Goal: Task Accomplishment & Management: Manage account settings

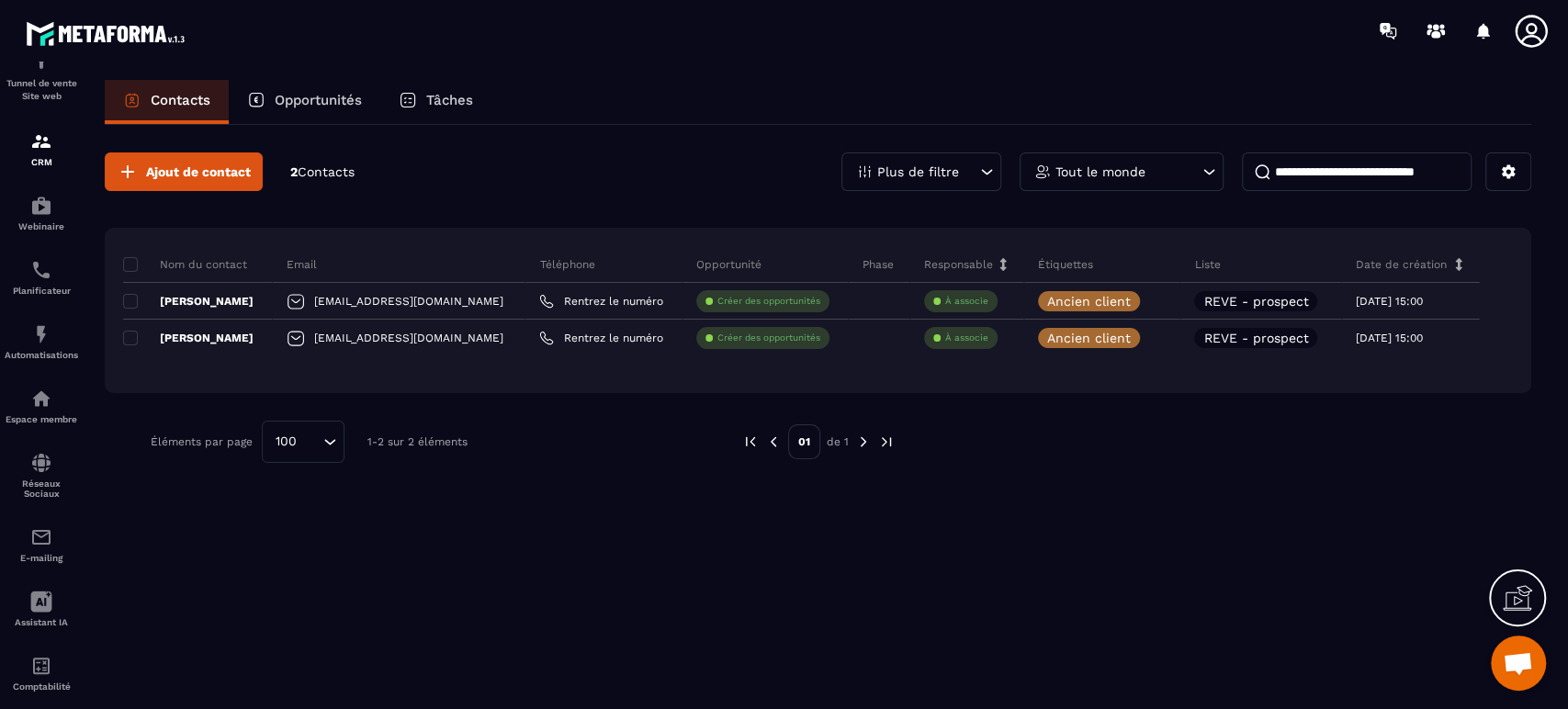
scroll to position [134, 0]
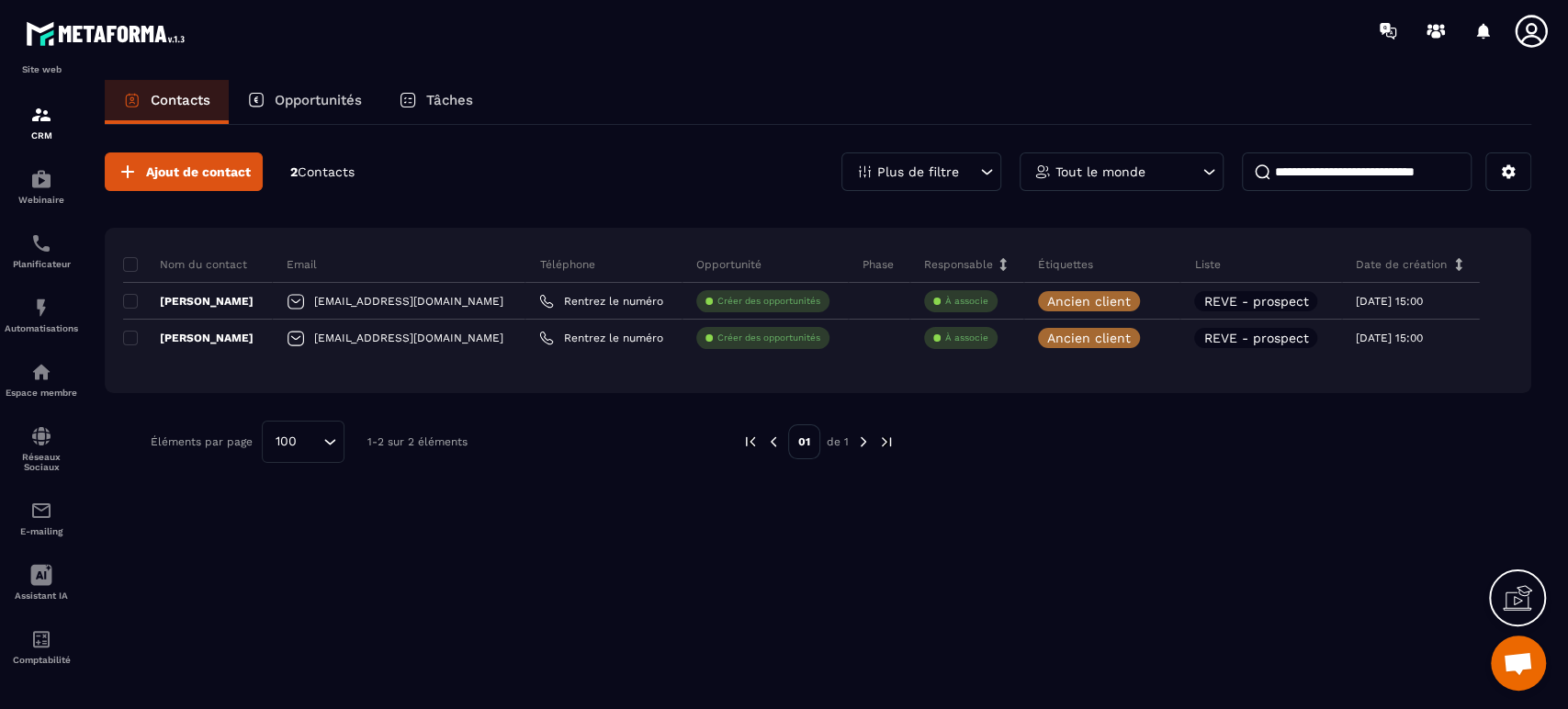
click at [0, 0] on img at bounding box center [0, 0] width 0 height 0
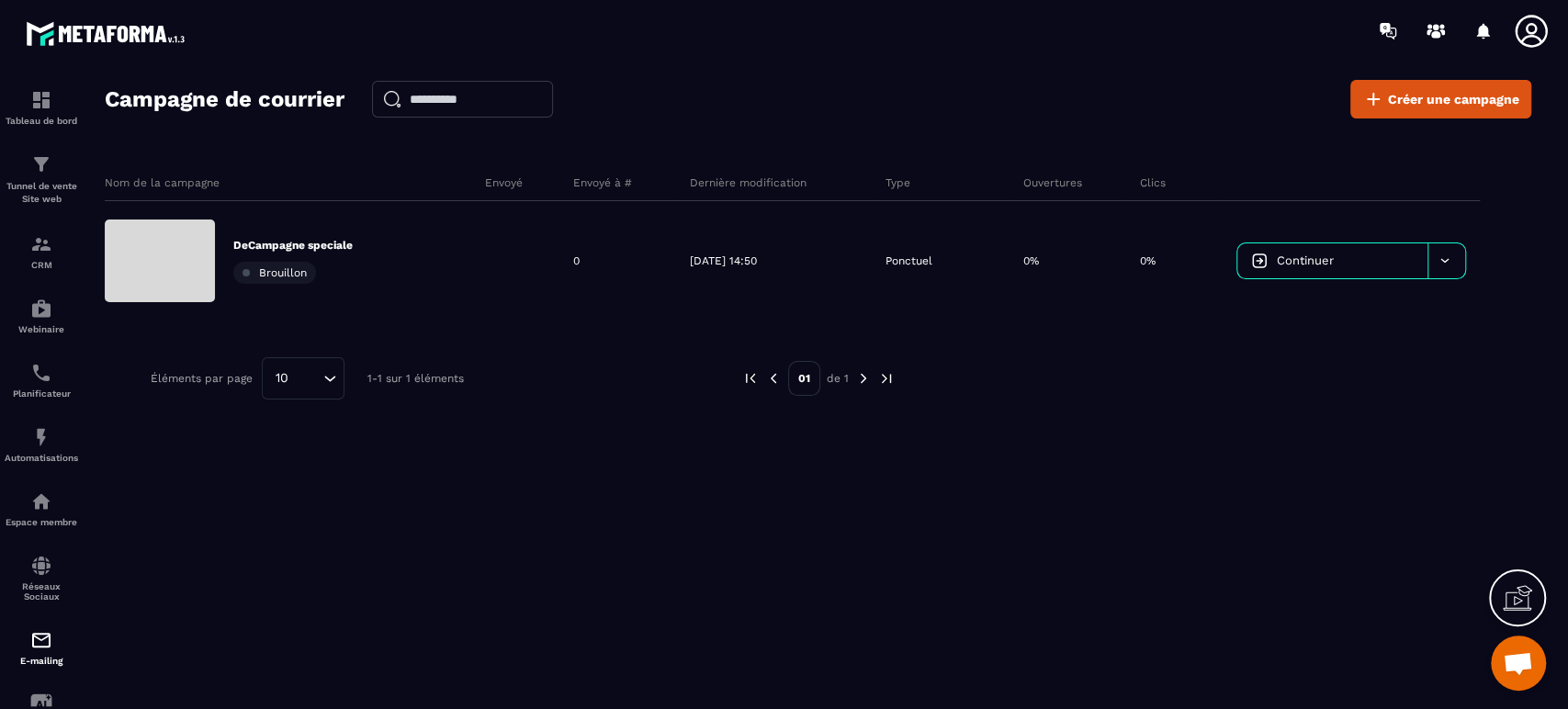
click at [0, 0] on img at bounding box center [0, 0] width 0 height 0
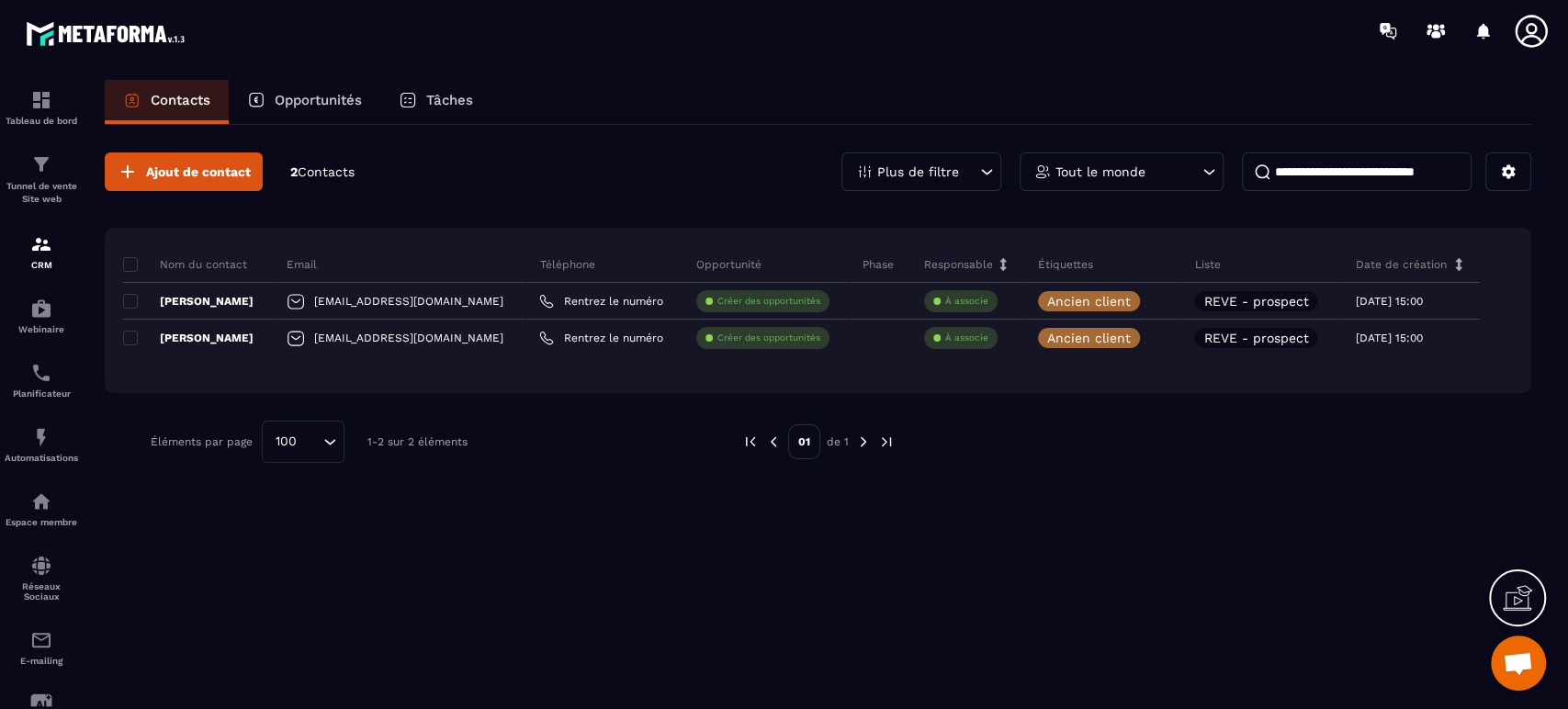
click at [1149, 301] on icon at bounding box center [1155, 300] width 12 height 12
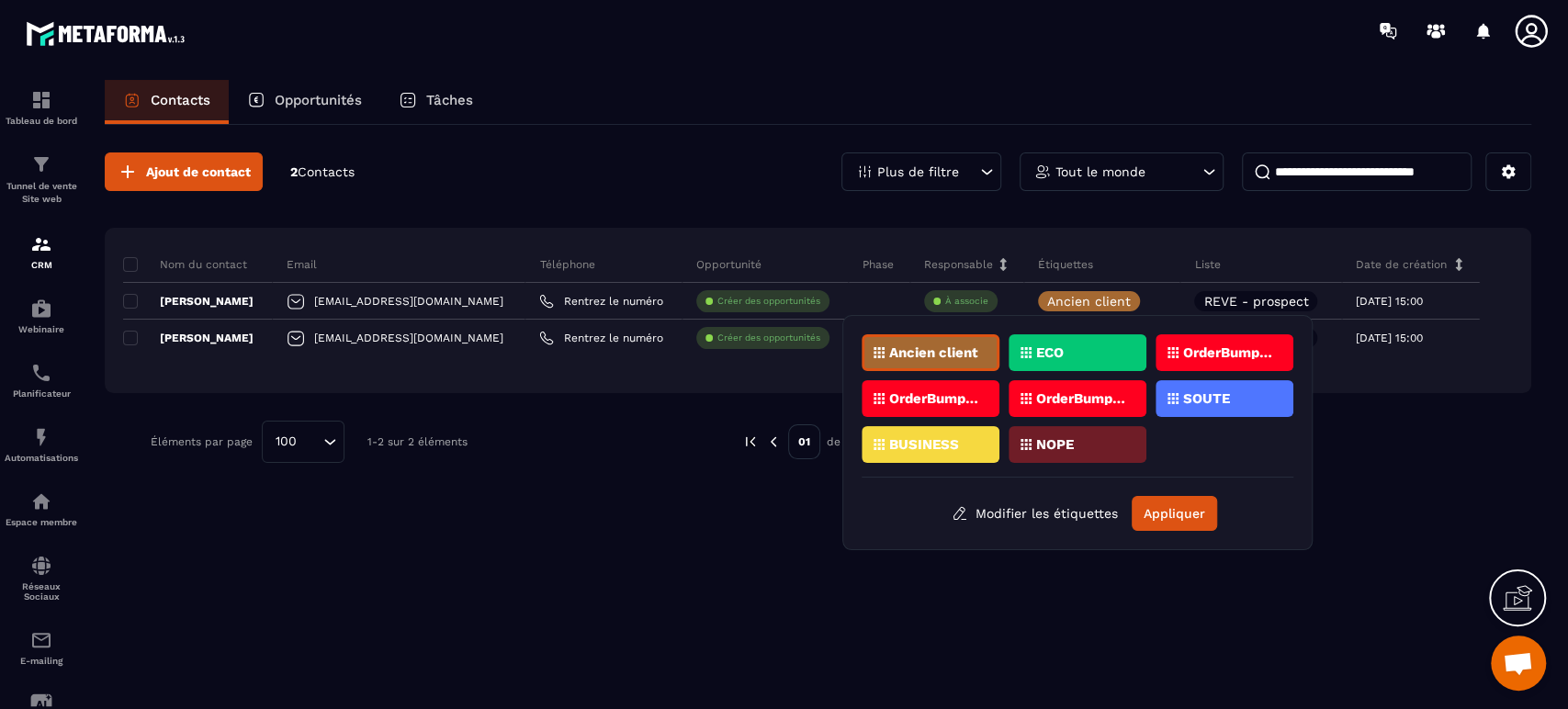
click at [1225, 295] on p "REVE - prospect" at bounding box center [1255, 301] width 105 height 13
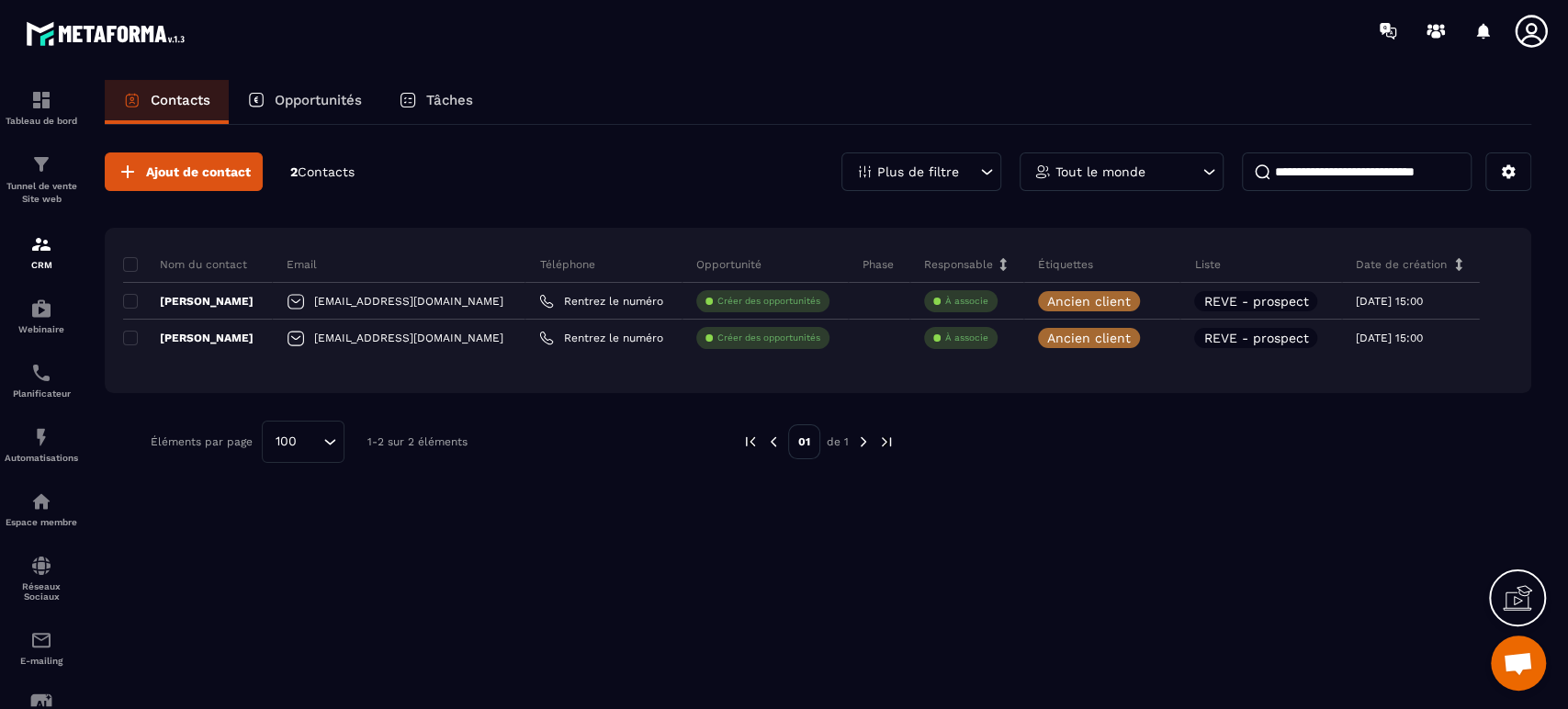
click at [1253, 297] on p "REVE - prospect" at bounding box center [1255, 301] width 105 height 13
click at [1149, 295] on icon at bounding box center [1155, 300] width 12 height 12
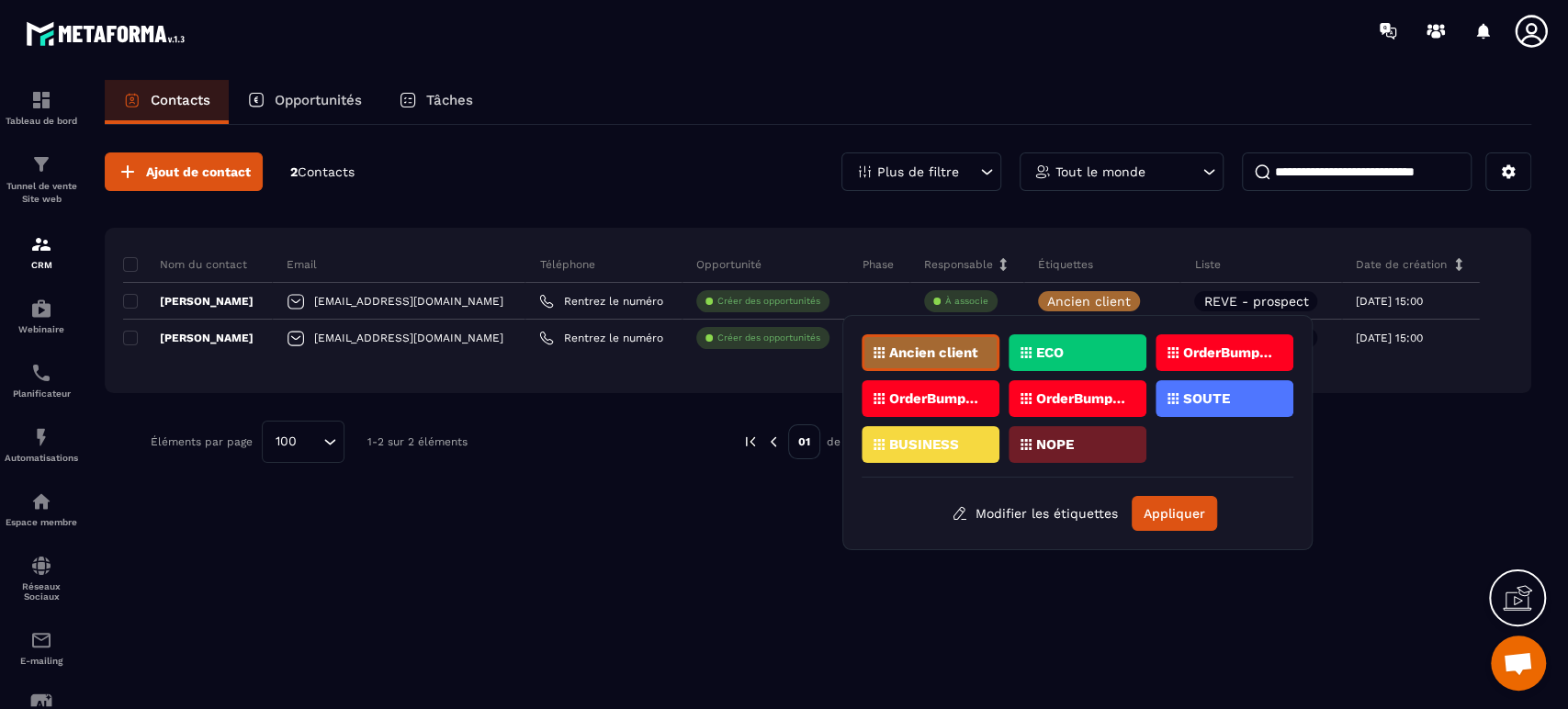
click at [433, 587] on div "Ajout de contact 2 Contacts Plus de filtre Tout le monde Nom du contact Email T…" at bounding box center [818, 415] width 1426 height 581
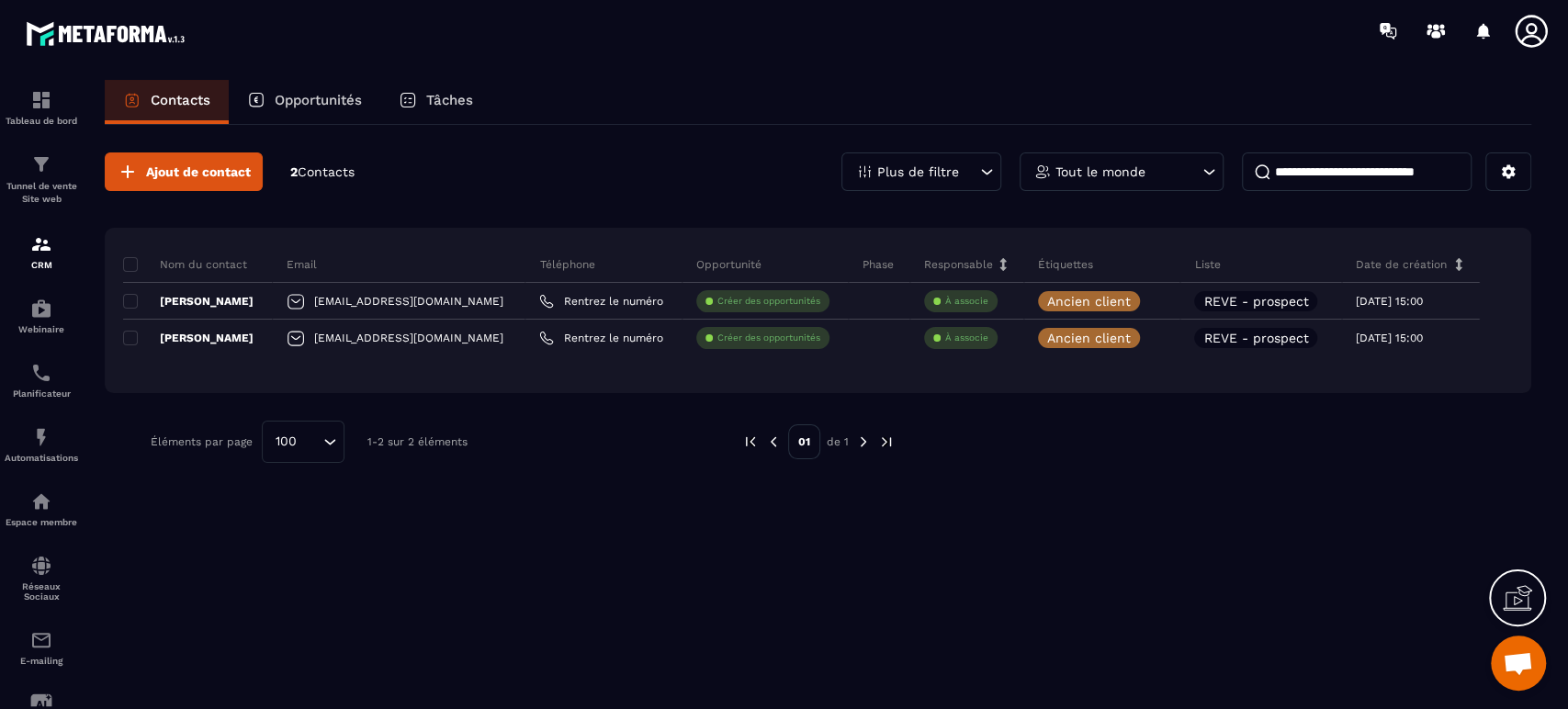
click at [54, 449] on div "Automatisations" at bounding box center [41, 444] width 74 height 36
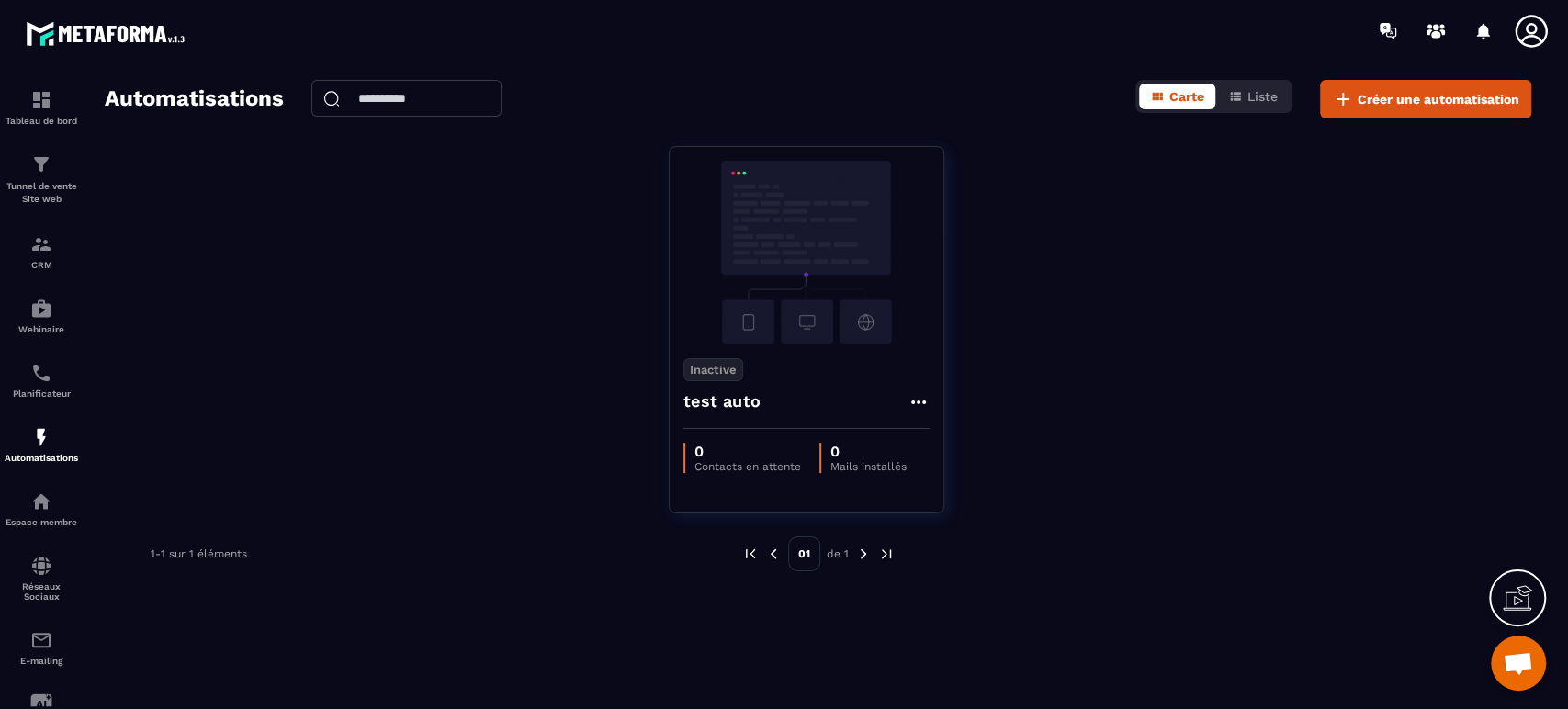
click at [58, 376] on div "Planificateur" at bounding box center [41, 380] width 74 height 36
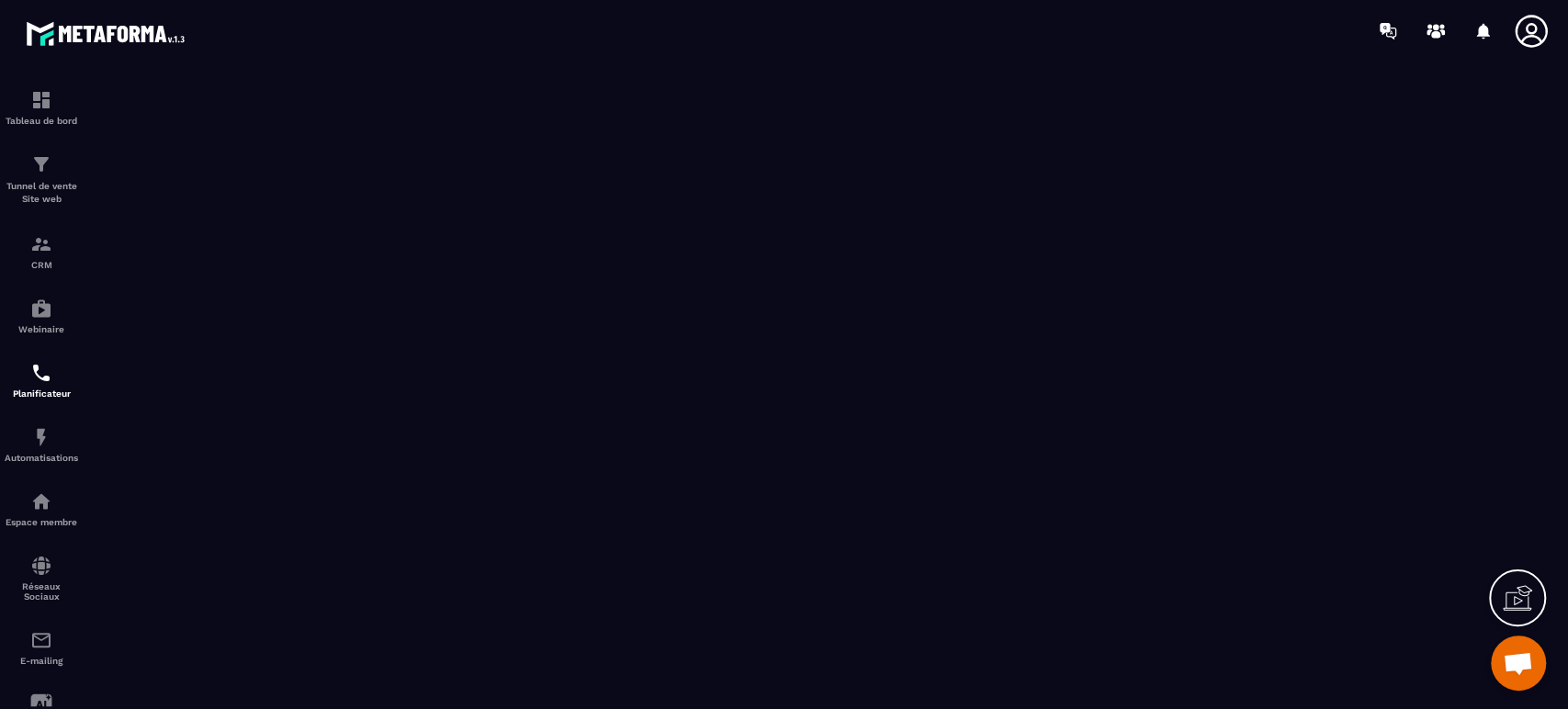
click at [0, 0] on img at bounding box center [0, 0] width 0 height 0
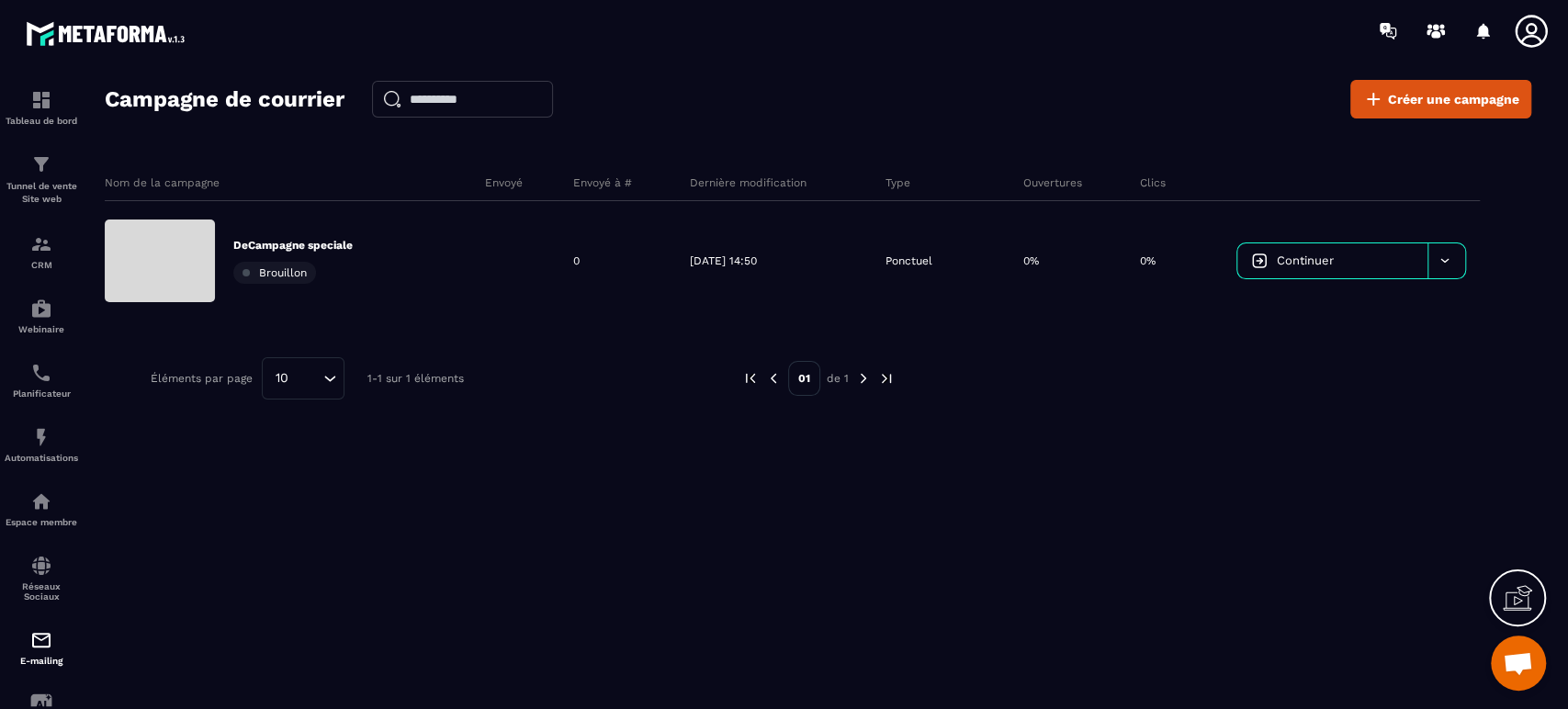
click at [1459, 256] on div at bounding box center [1446, 260] width 37 height 35
click at [319, 238] on p "DeCampagne speciale" at bounding box center [293, 245] width 119 height 15
click at [1446, 264] on icon at bounding box center [1444, 260] width 14 height 14
click at [1330, 305] on span "Supprimer le campaign" at bounding box center [1322, 307] width 133 height 14
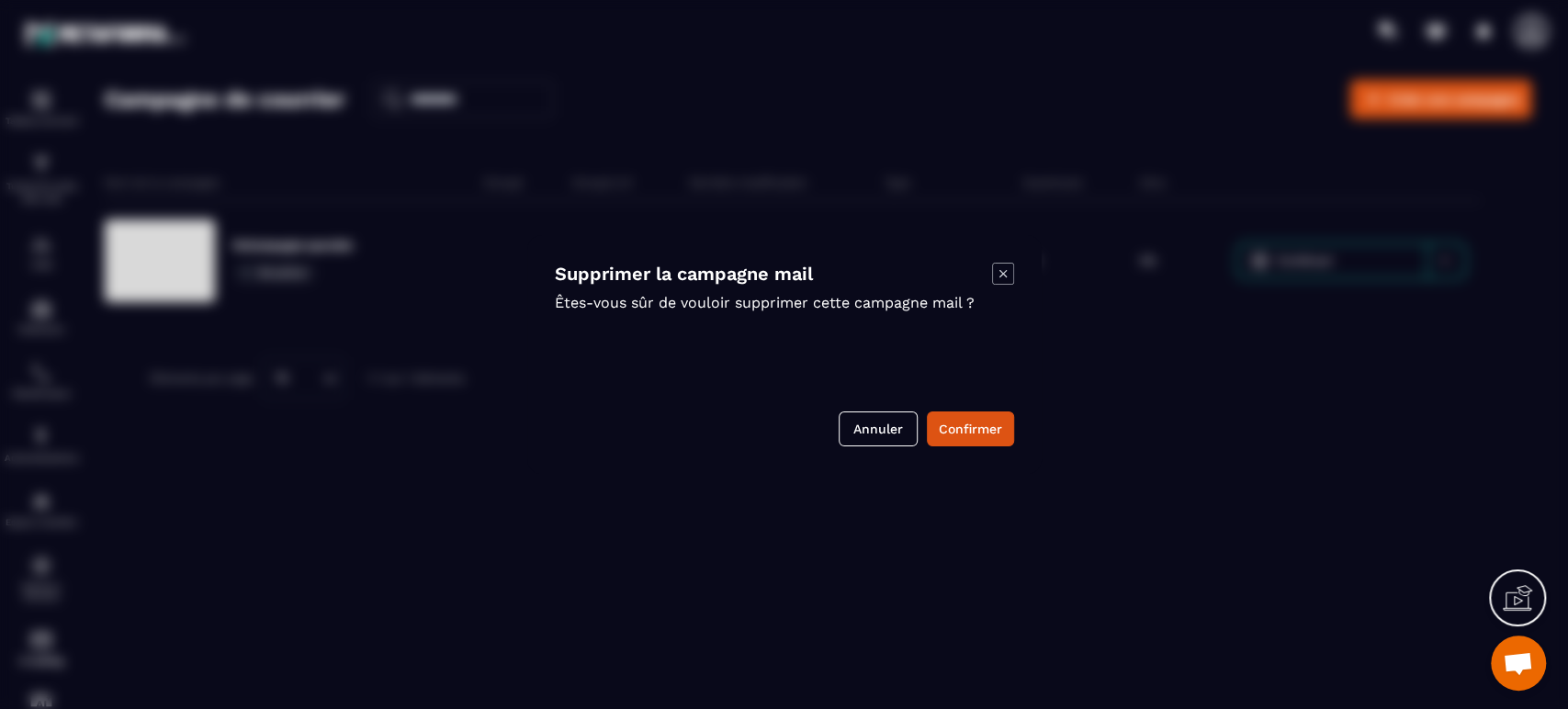
click at [992, 438] on button "Confirmer" at bounding box center [970, 428] width 87 height 35
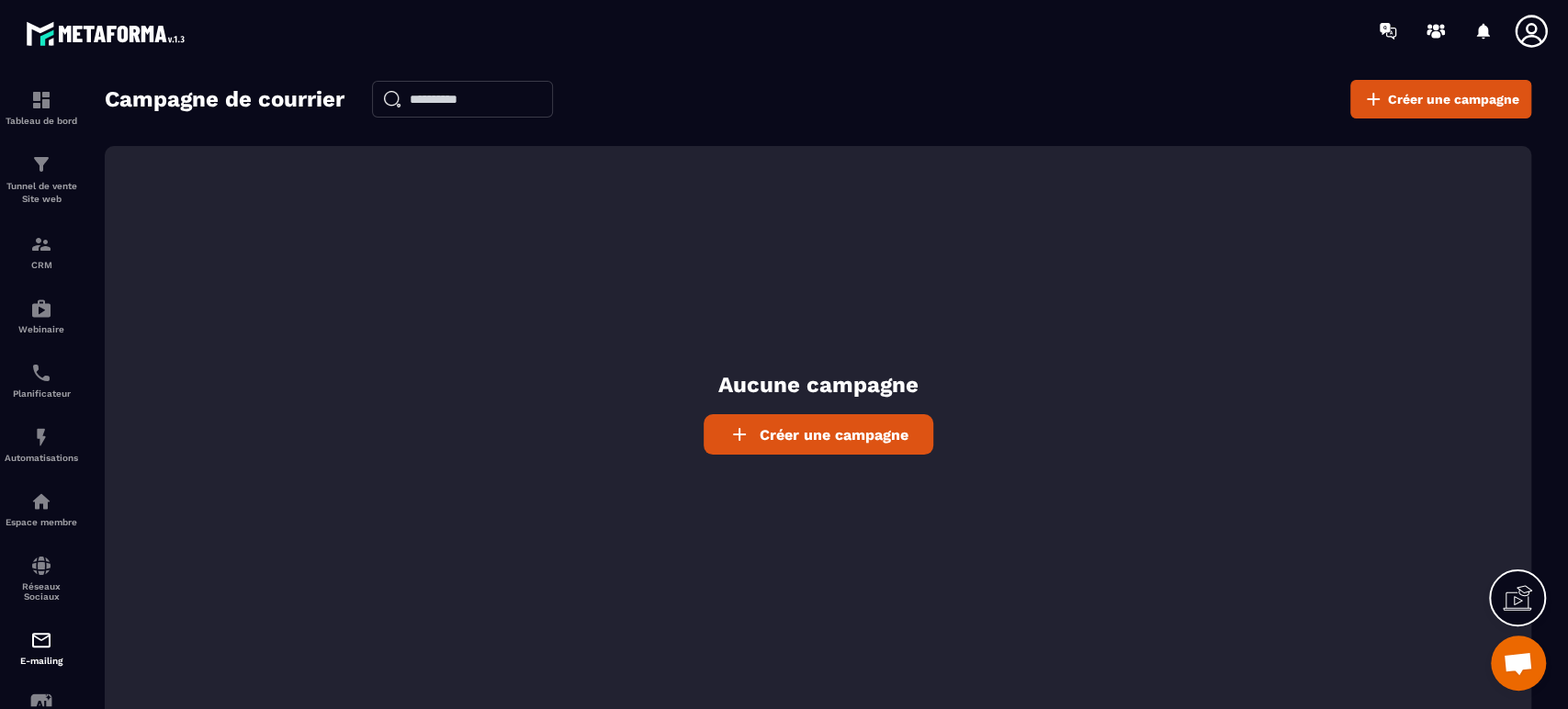
click at [1087, 431] on div "Aucune campagne Créer une campagne" at bounding box center [818, 435] width 1426 height 578
click at [0, 0] on img at bounding box center [0, 0] width 0 height 0
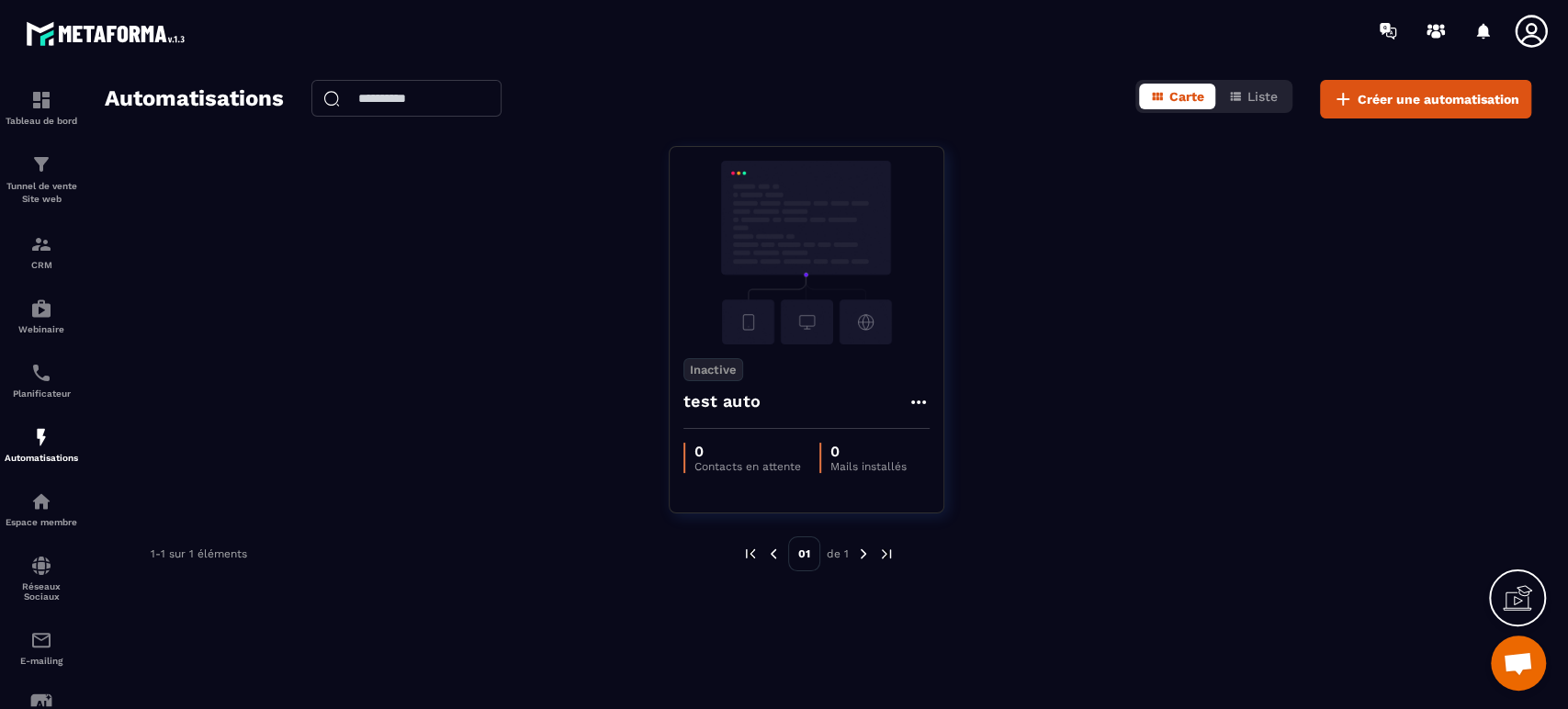
click at [912, 407] on icon at bounding box center [918, 402] width 22 height 22
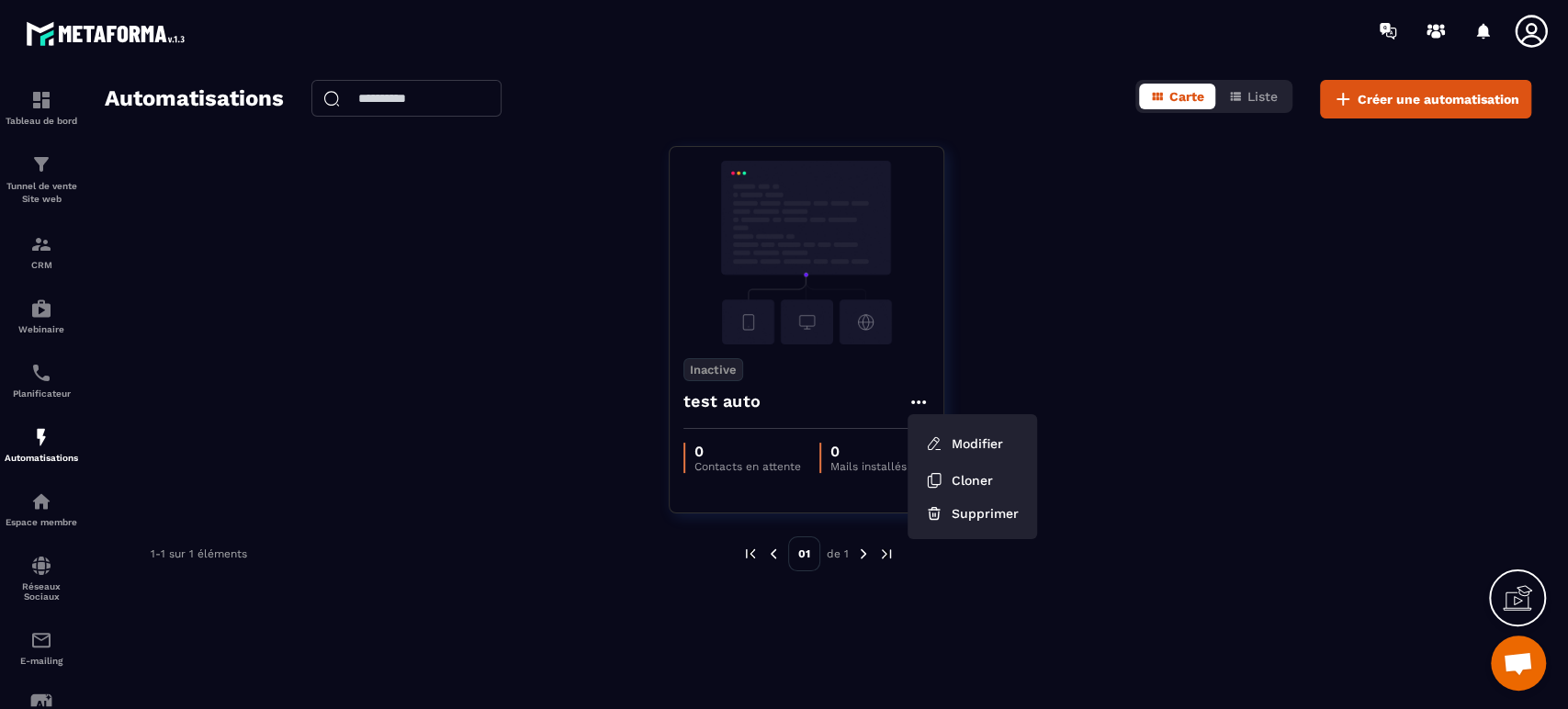
click at [973, 516] on button "Supprimer" at bounding box center [972, 512] width 115 height 33
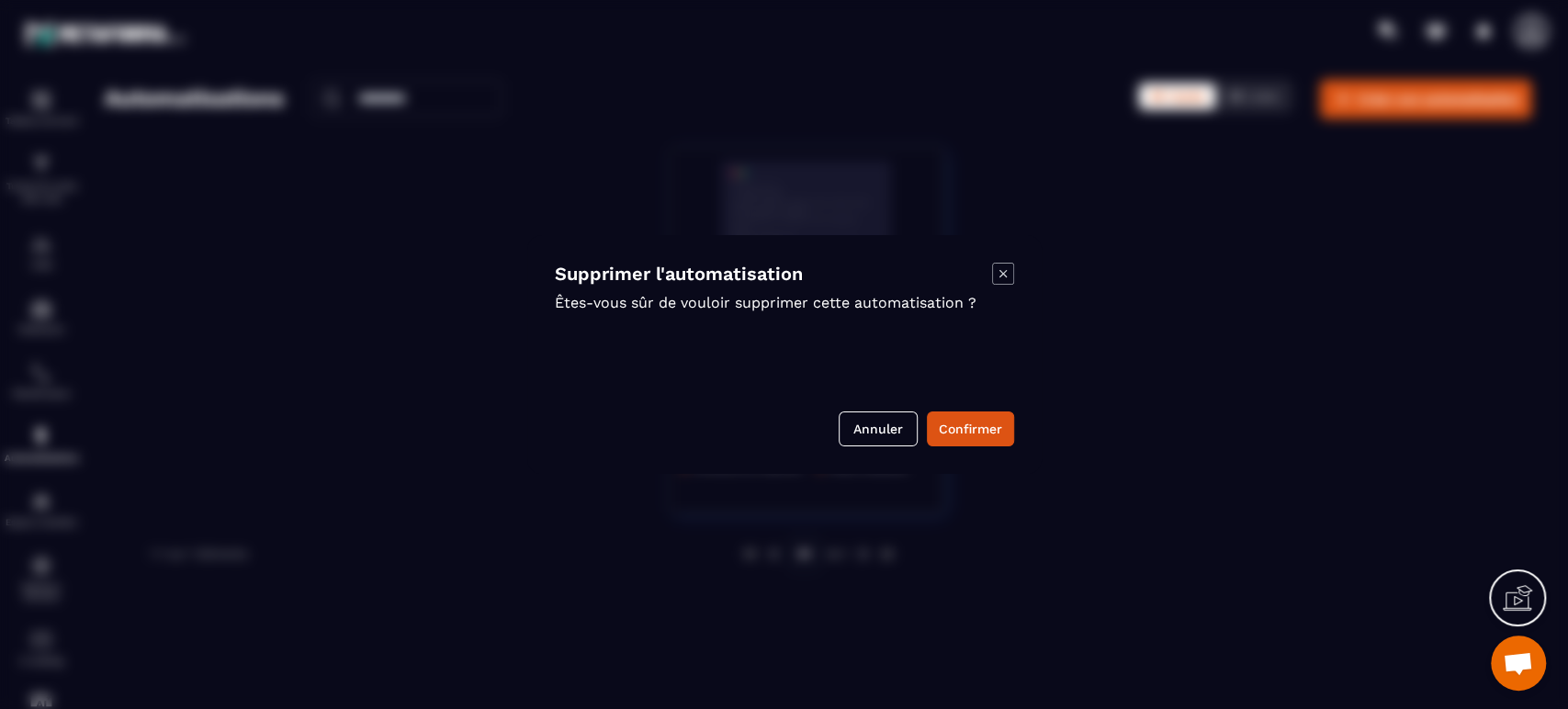
click at [950, 438] on button "Confirmer" at bounding box center [970, 428] width 87 height 35
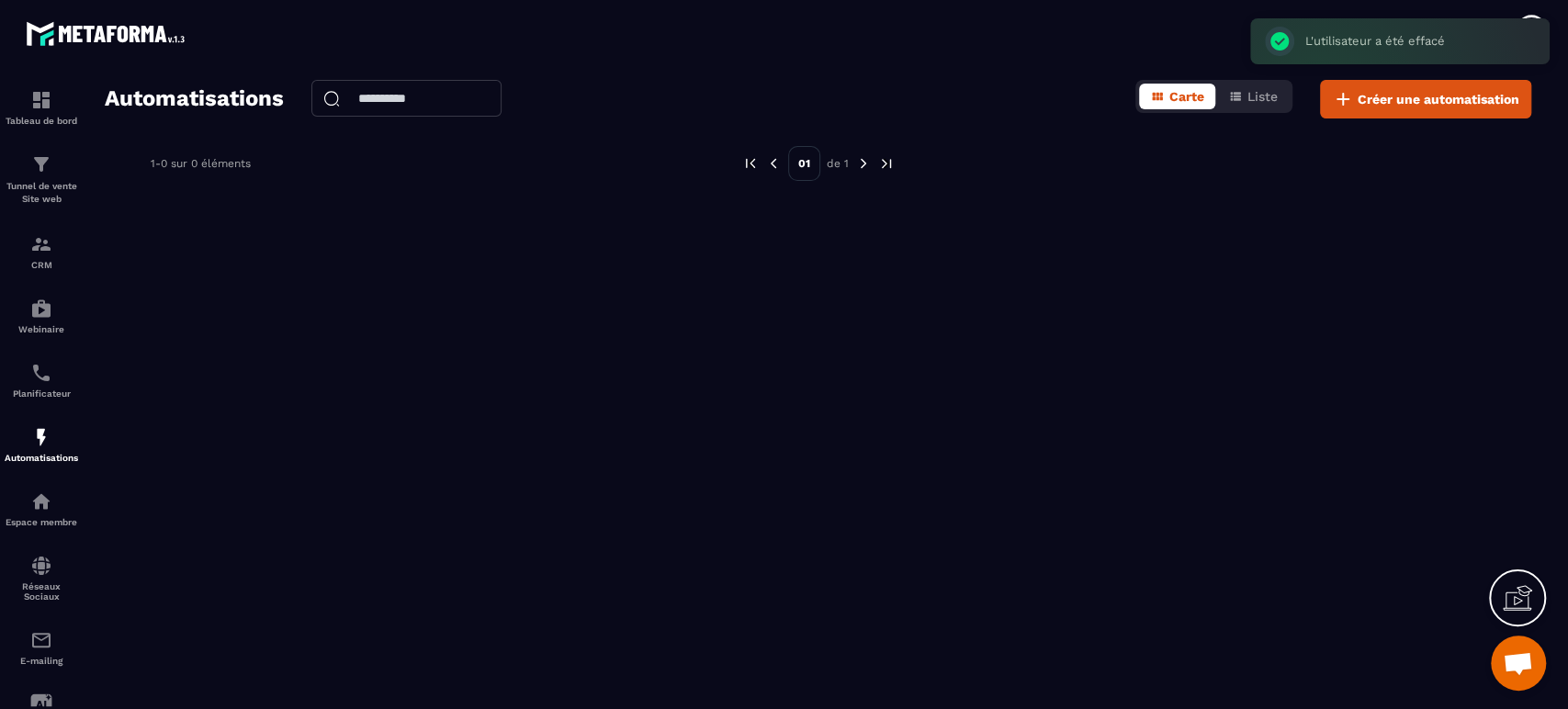
click at [1423, 101] on span "Créer une automatisation" at bounding box center [1438, 99] width 161 height 19
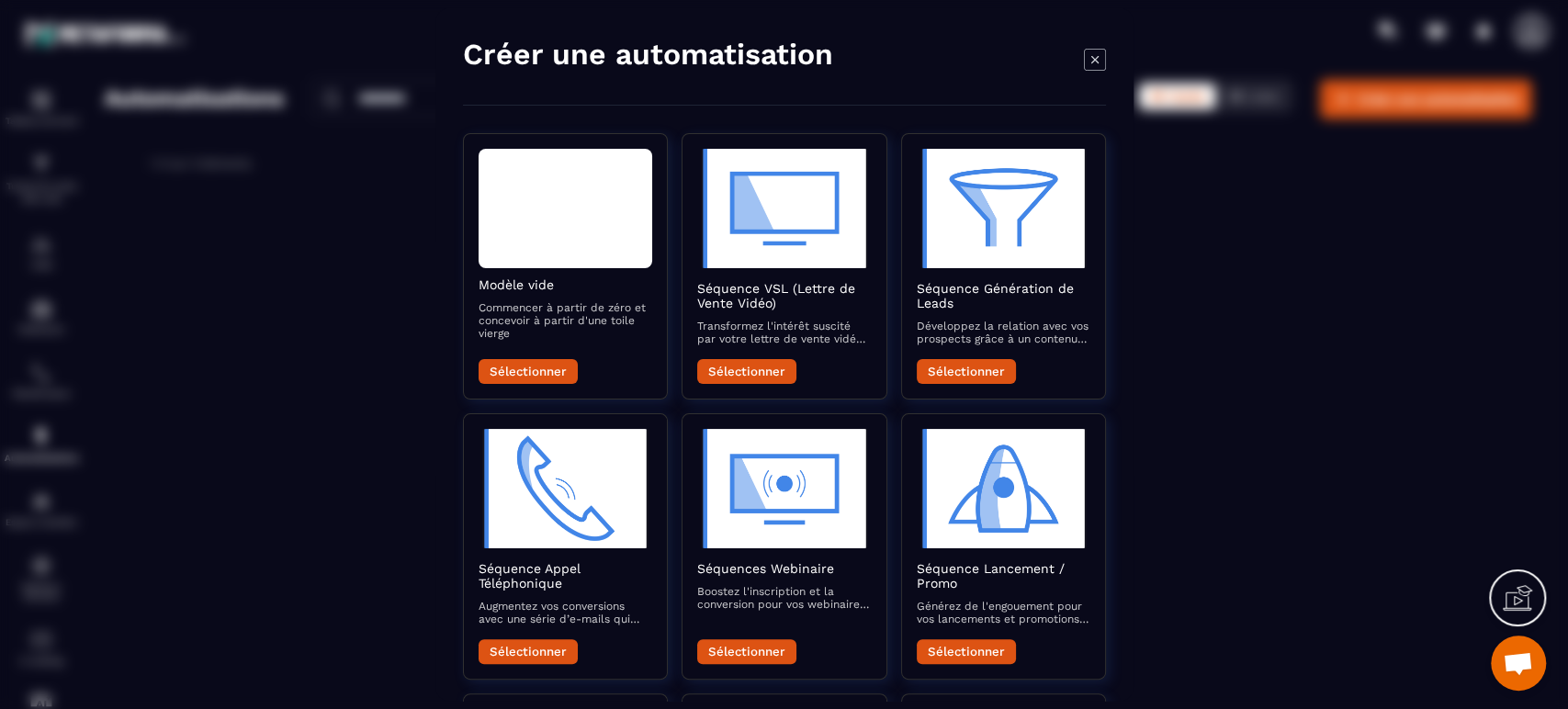
click at [540, 378] on button "Sélectionner" at bounding box center [528, 371] width 99 height 25
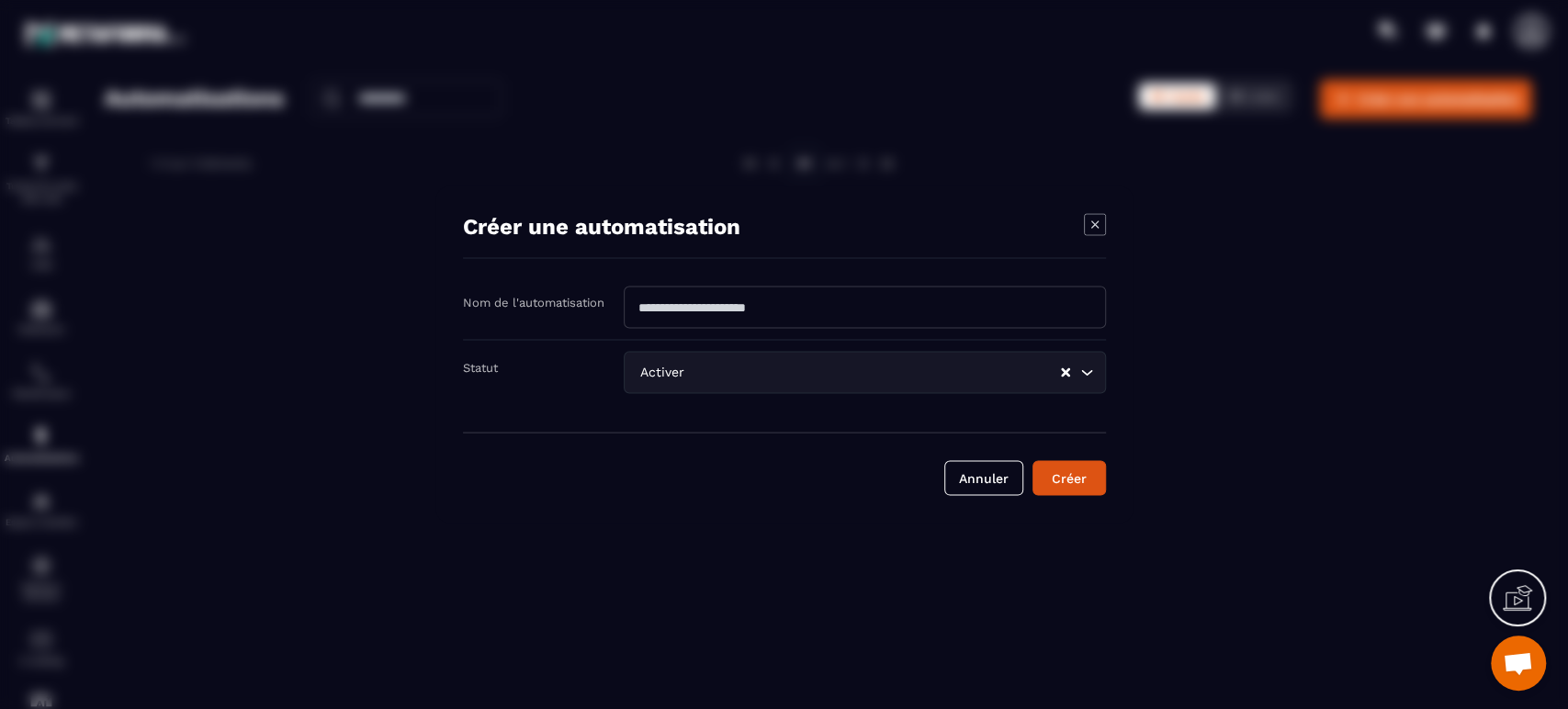
click at [761, 311] on input "Modal window" at bounding box center [864, 307] width 483 height 42
type input "**********"
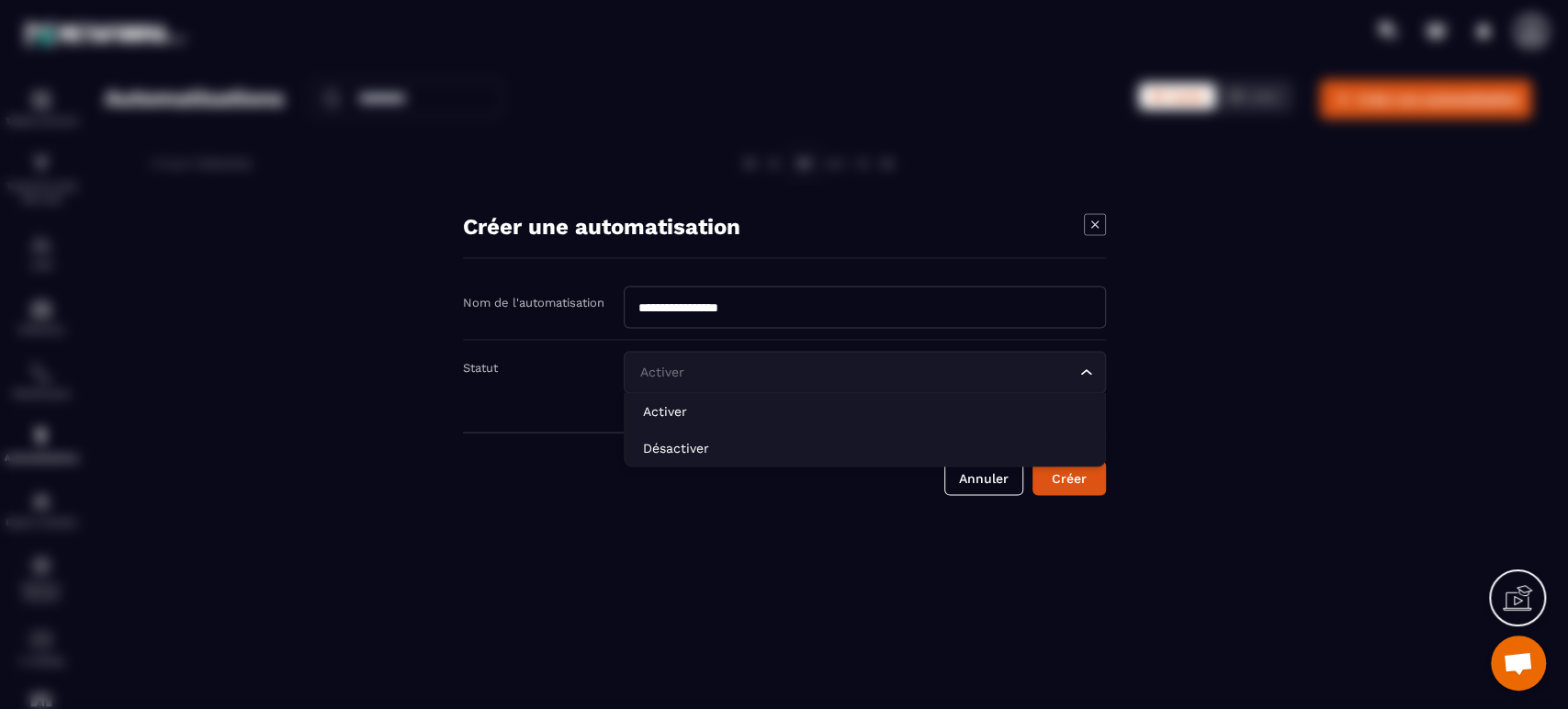
click at [703, 373] on input "Search for option" at bounding box center [855, 373] width 440 height 21
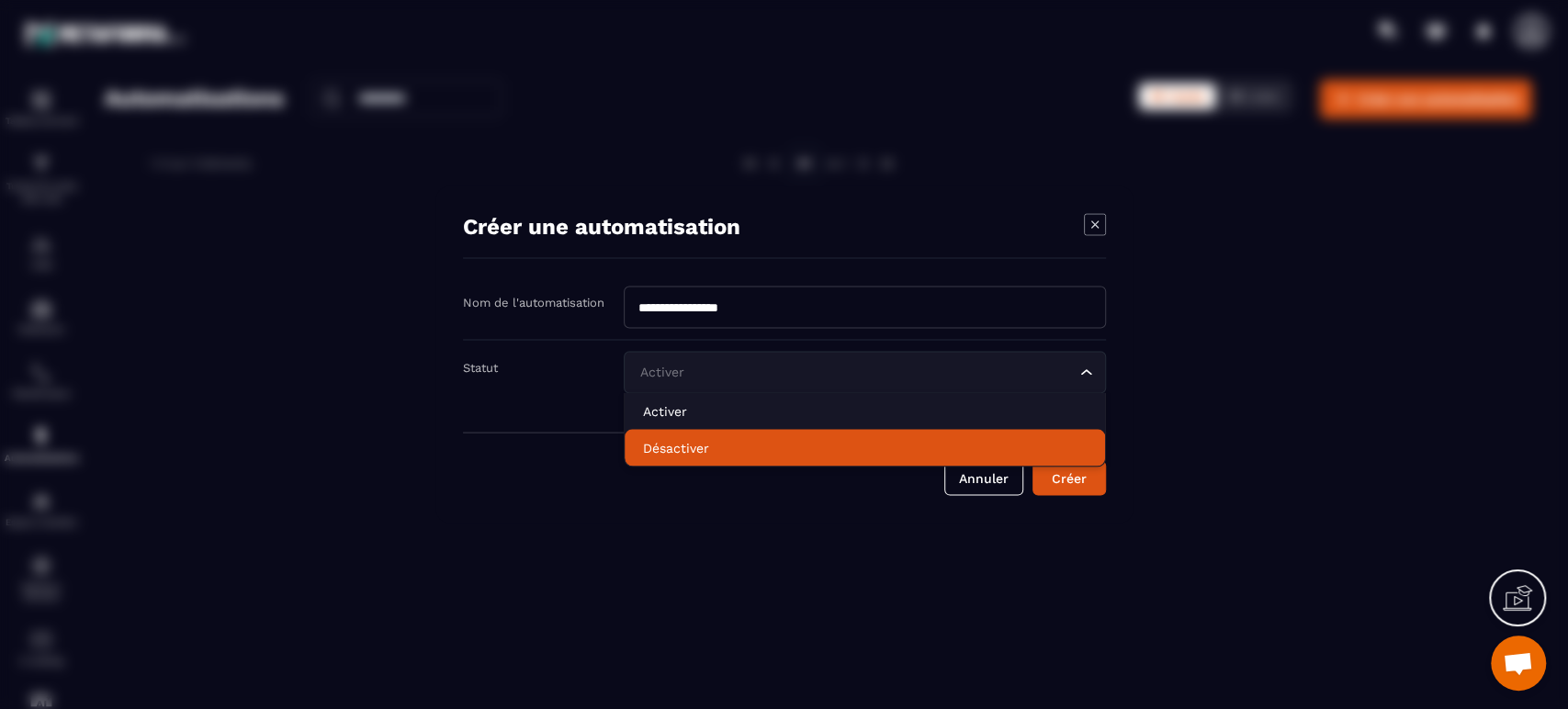
click at [686, 438] on p "Désactiver" at bounding box center [864, 448] width 443 height 19
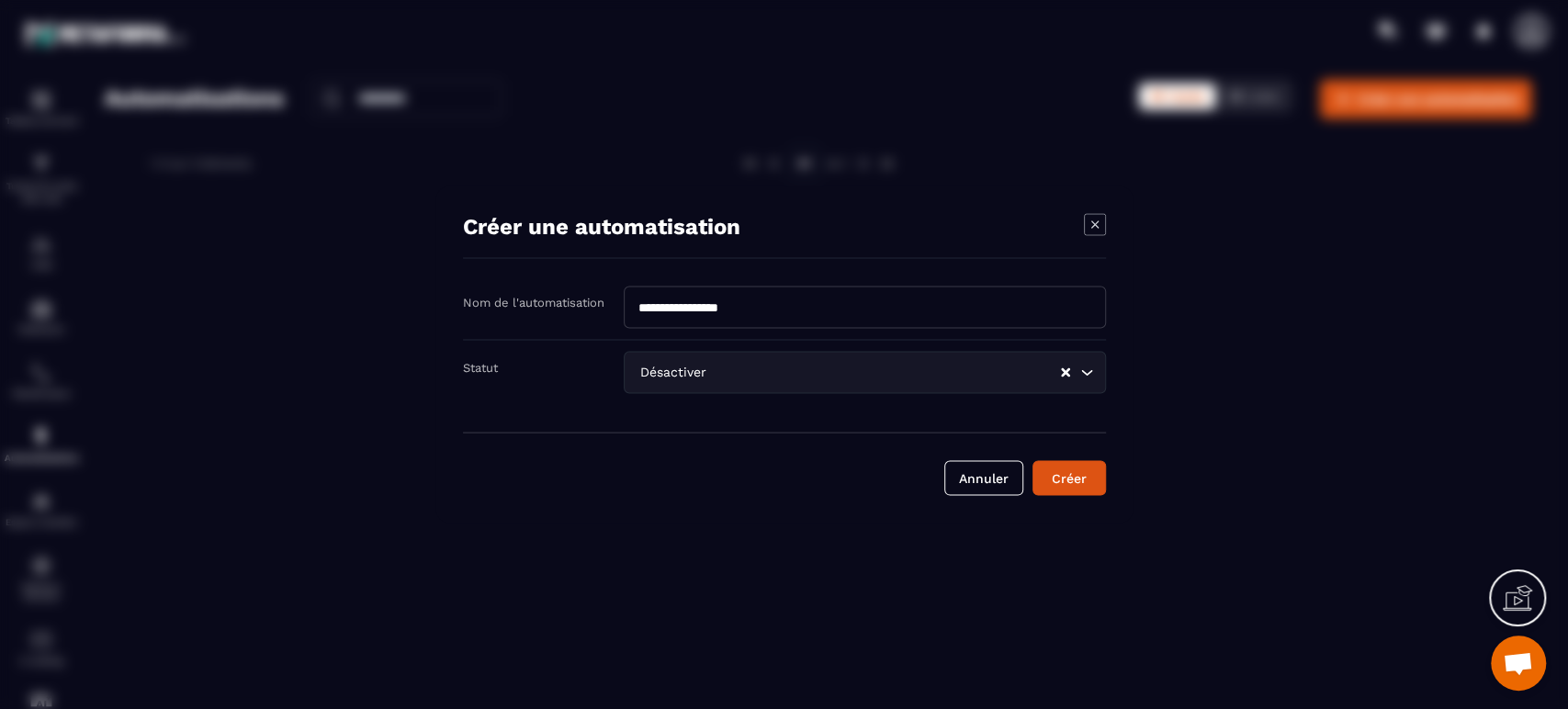
click at [1068, 480] on button "Créer" at bounding box center [1069, 478] width 74 height 35
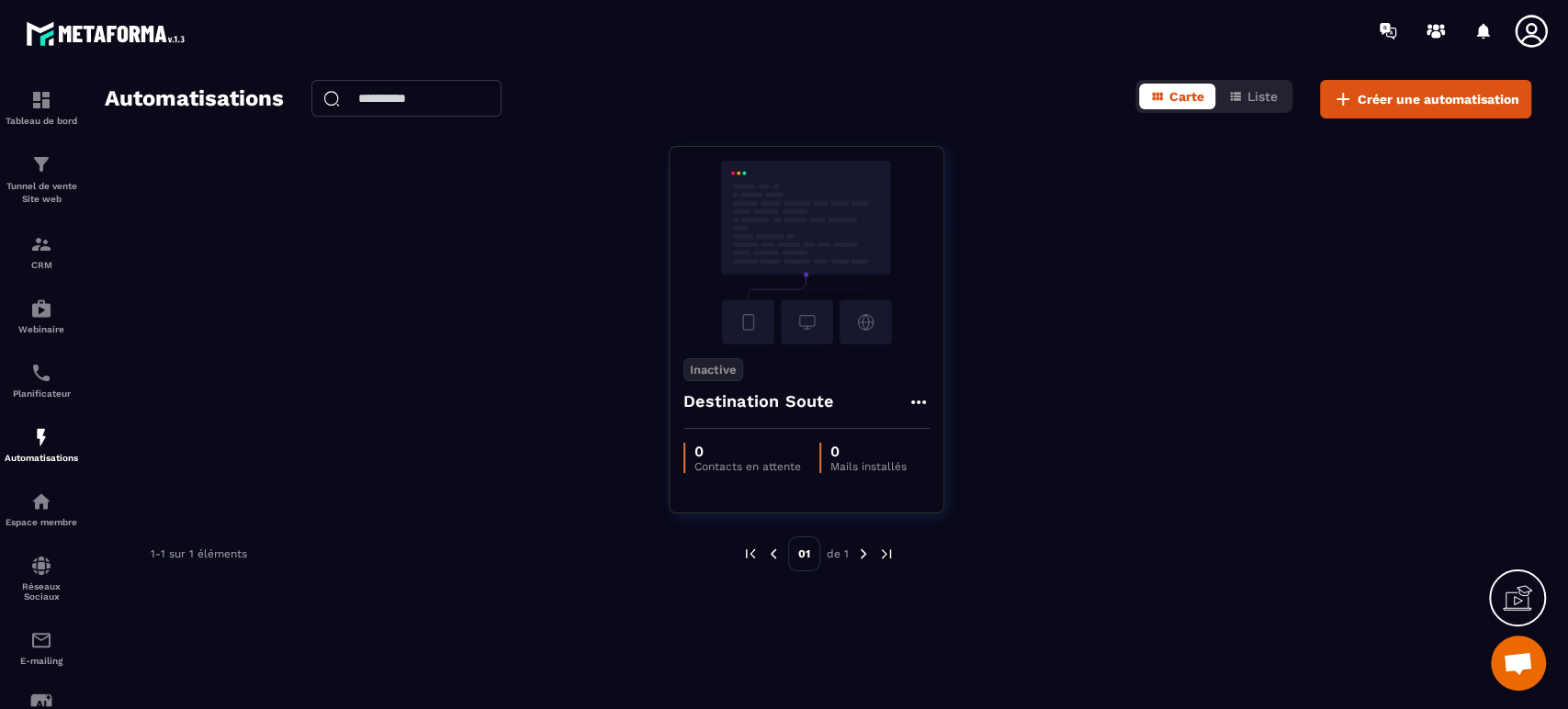
click at [915, 399] on icon at bounding box center [918, 402] width 22 height 22
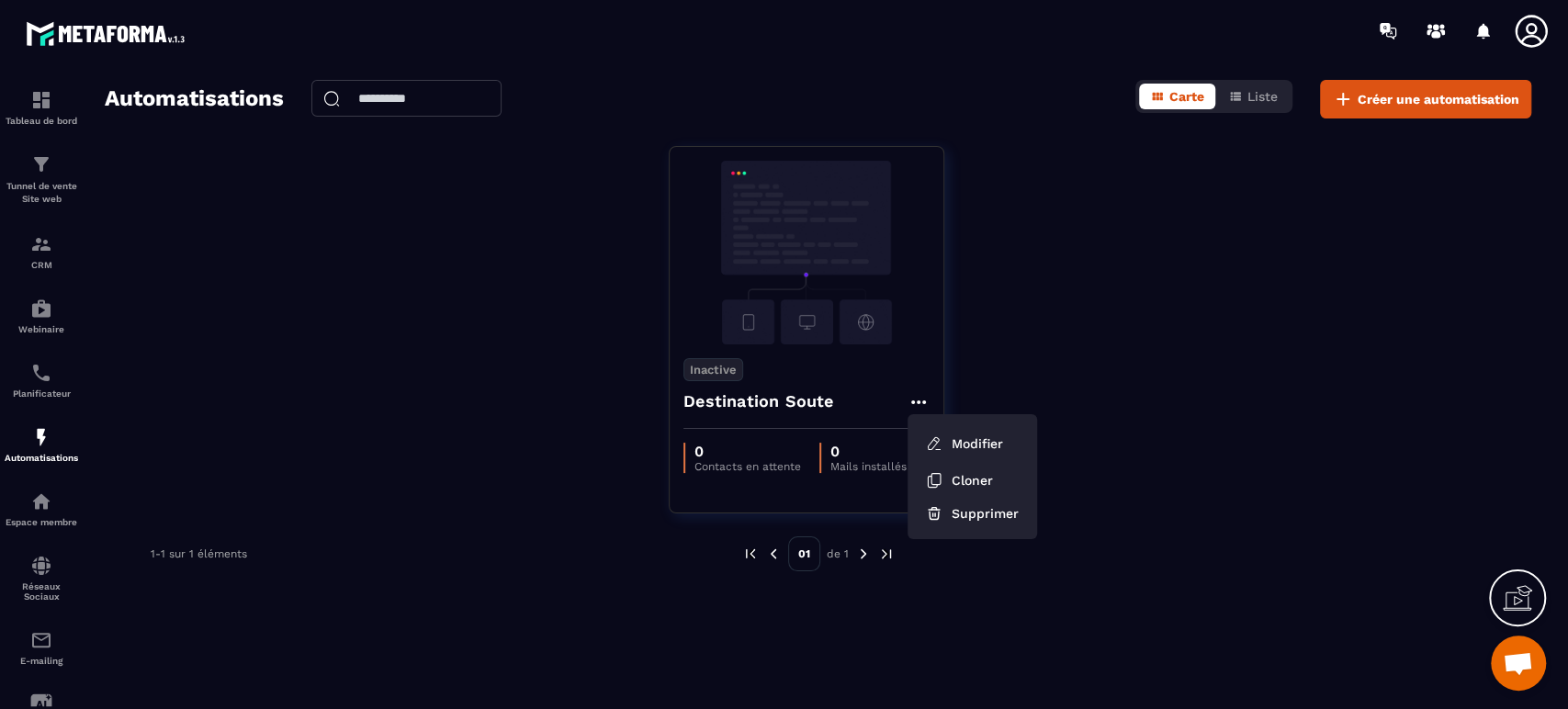
click at [959, 438] on link "Modifier" at bounding box center [964, 443] width 99 height 40
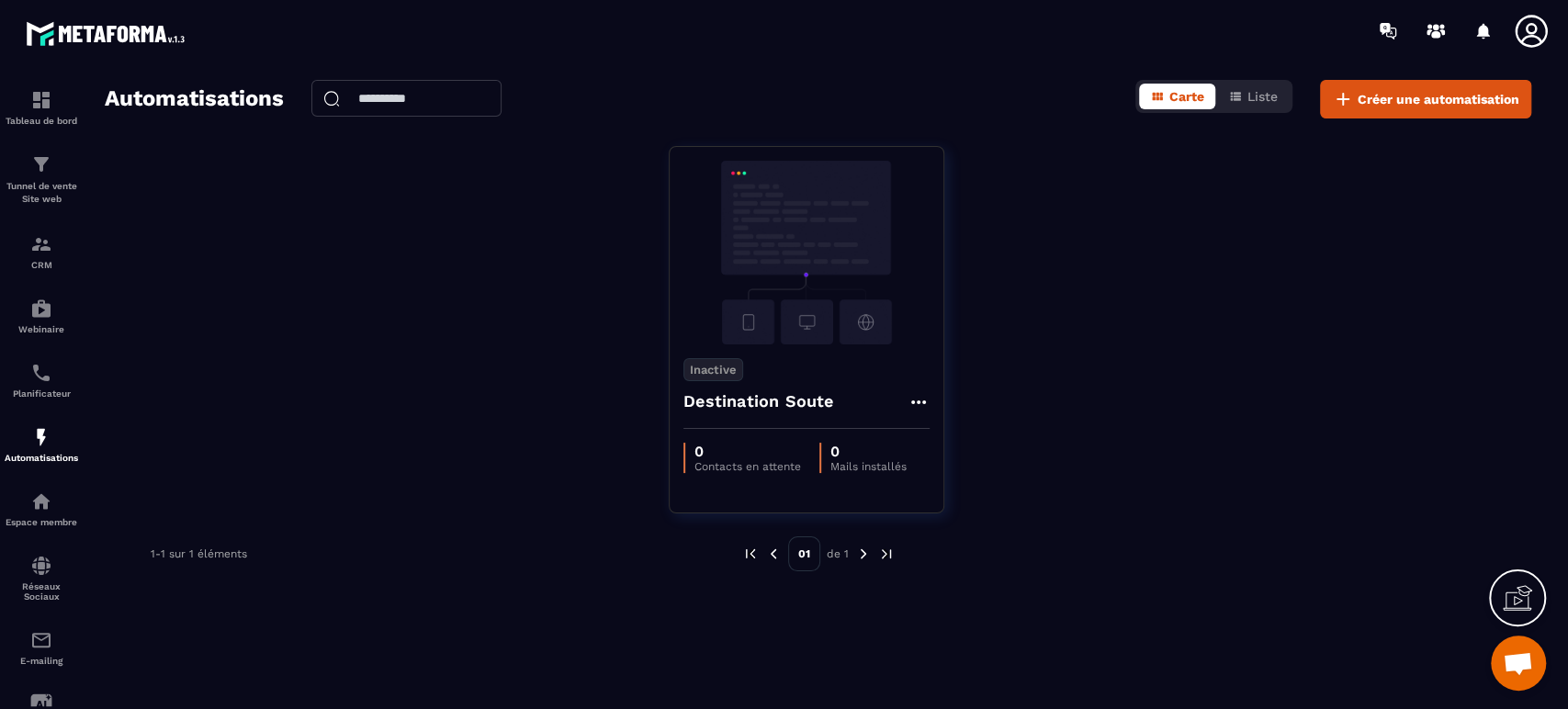
click at [910, 401] on icon at bounding box center [918, 402] width 22 height 22
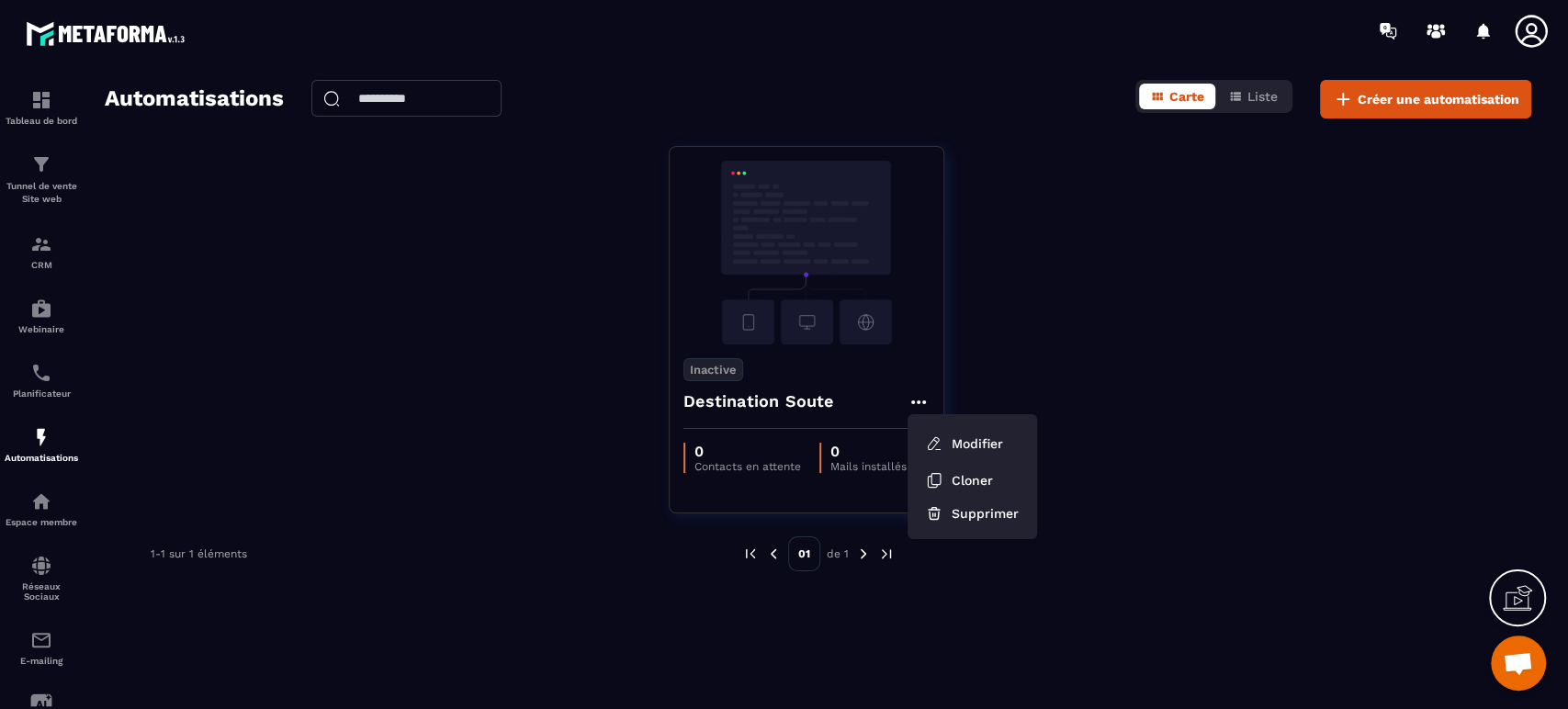
click at [977, 519] on button "Supprimer" at bounding box center [972, 512] width 115 height 33
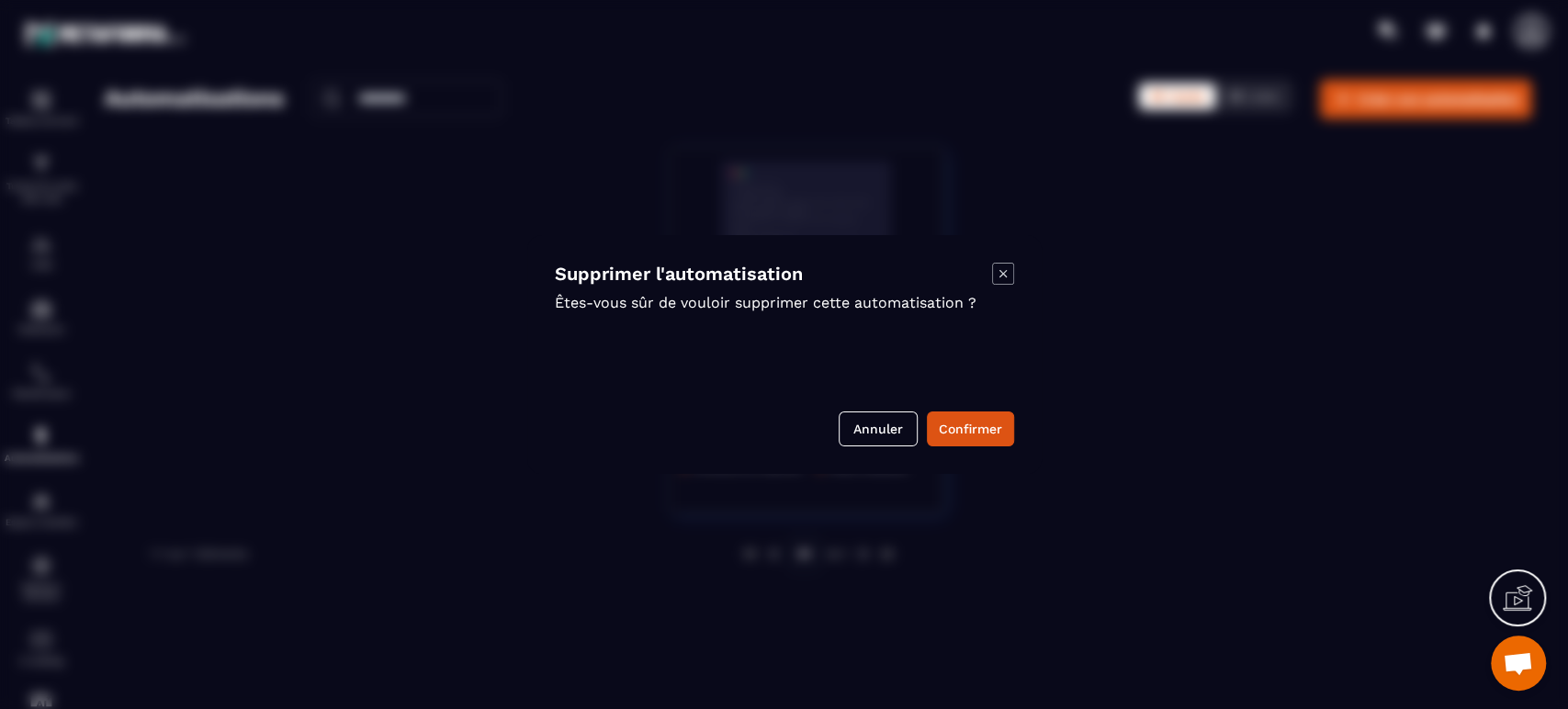
click at [955, 423] on button "Confirmer" at bounding box center [970, 428] width 87 height 35
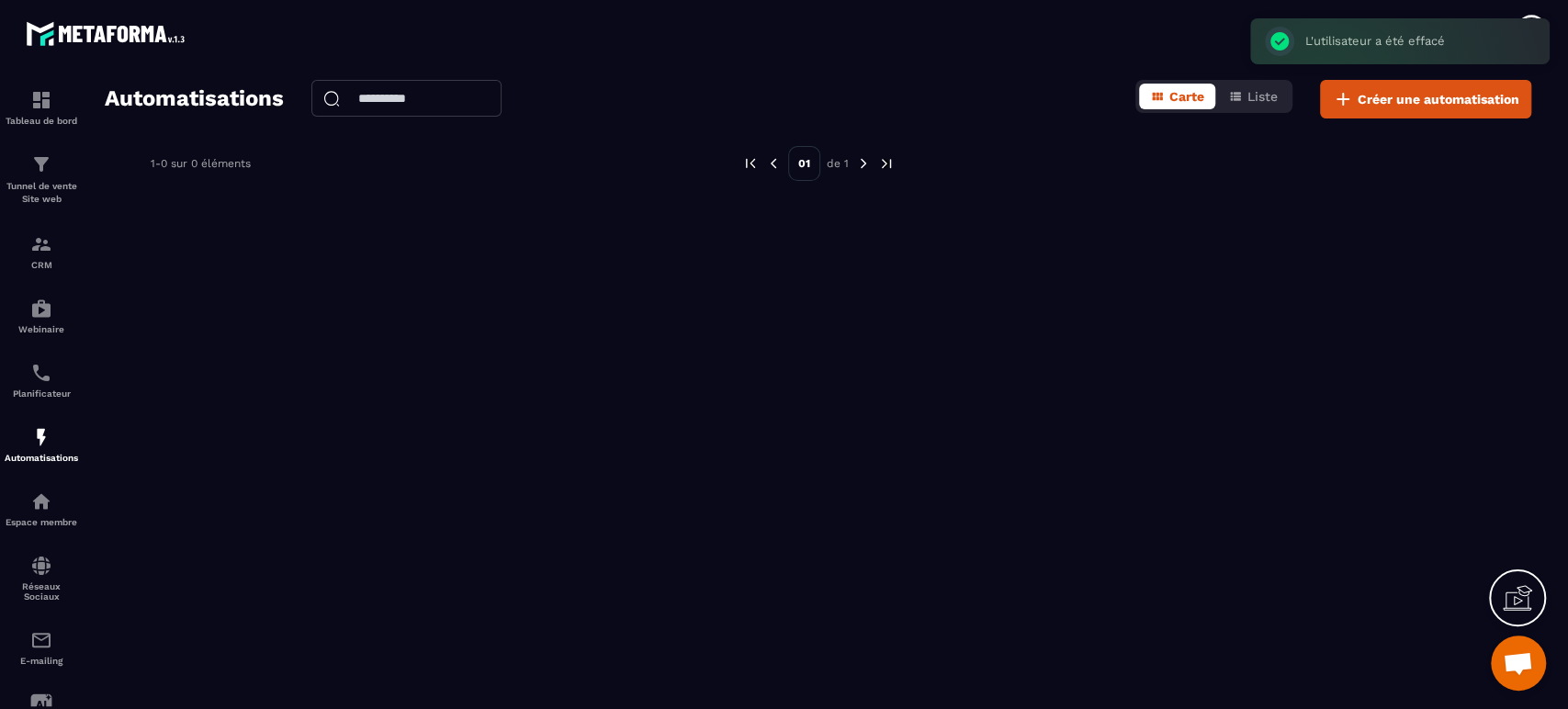
click at [1381, 103] on span "Créer une automatisation" at bounding box center [1438, 99] width 161 height 19
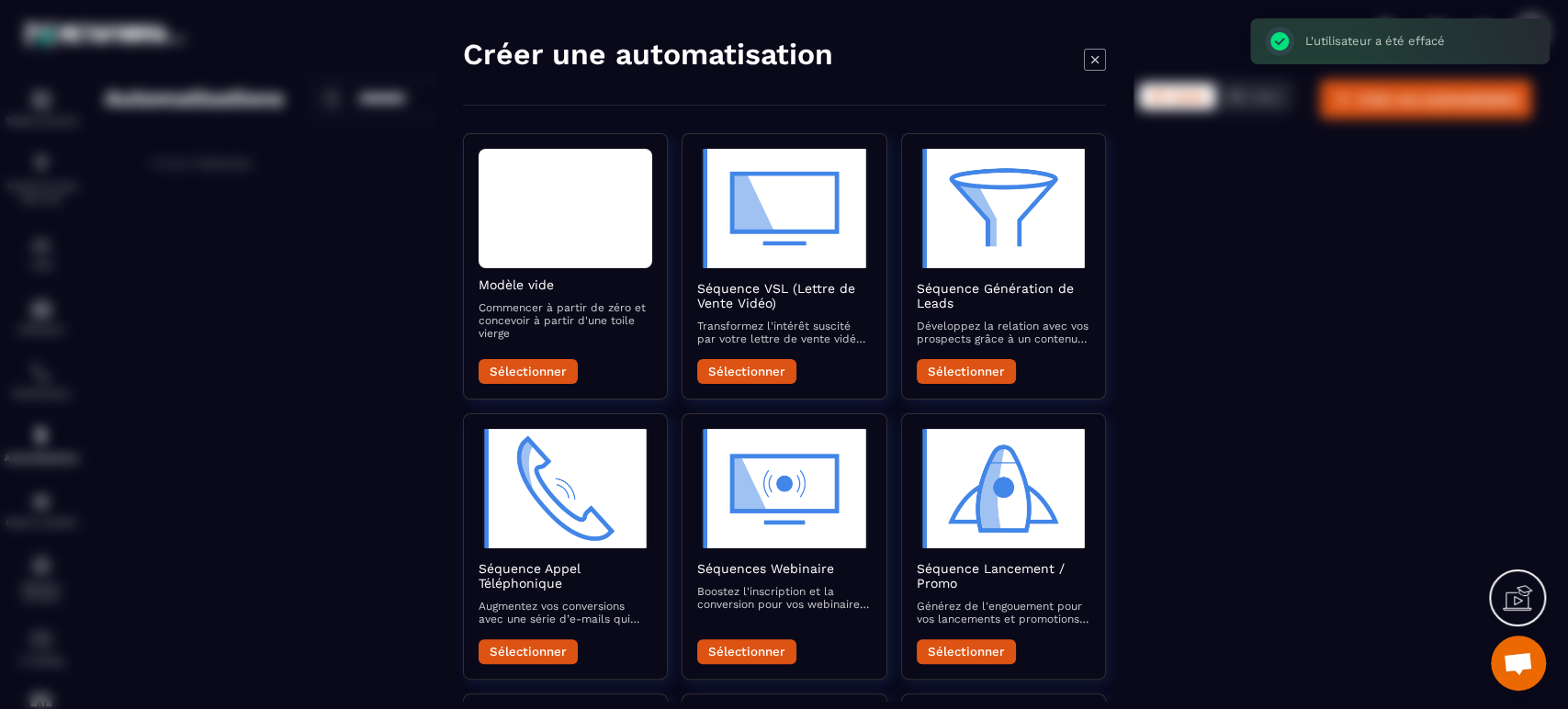
click at [515, 351] on div "Sélectionner" at bounding box center [566, 366] width 174 height 35
click at [550, 370] on button "Sélectionner" at bounding box center [528, 371] width 99 height 25
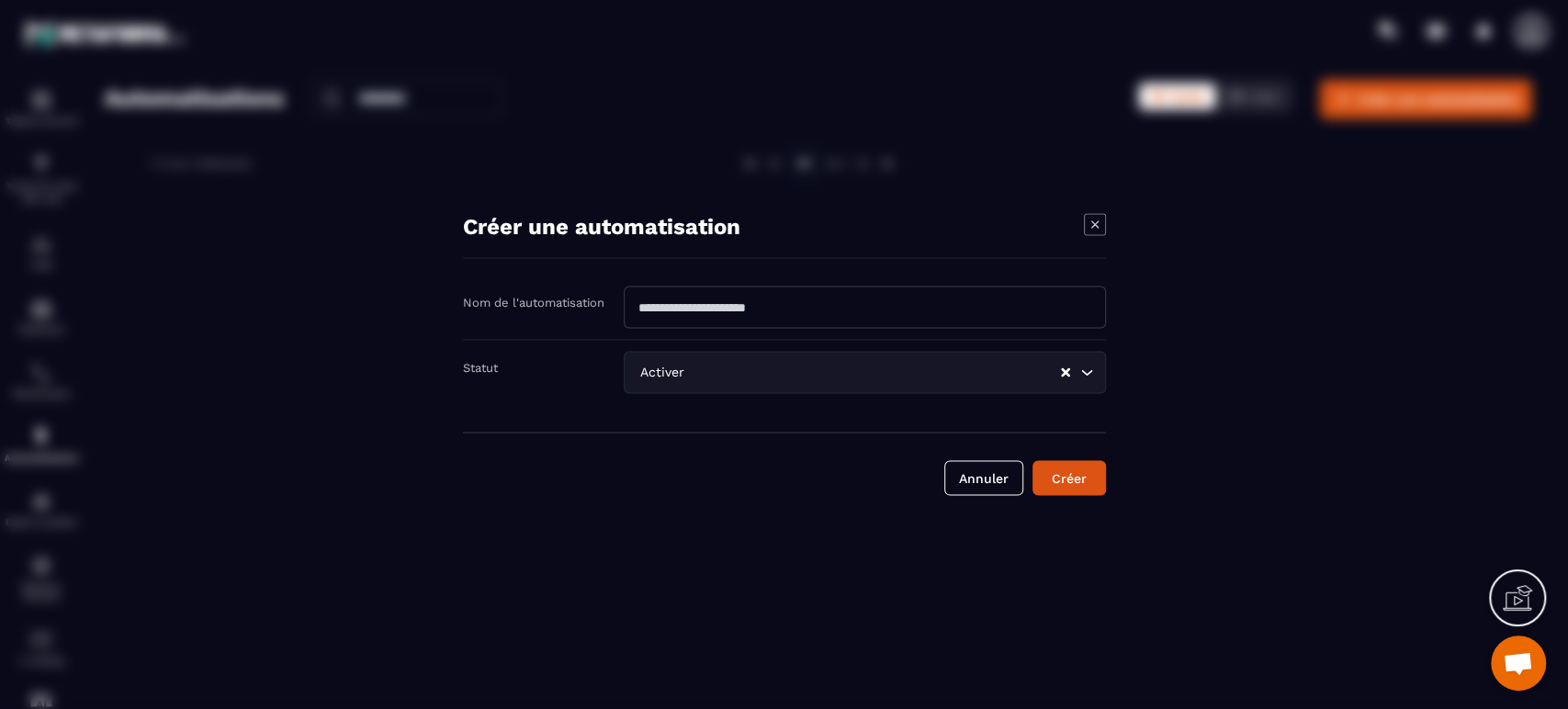
click at [740, 313] on input "Modal window" at bounding box center [864, 307] width 483 height 42
type input "**********"
click at [1078, 491] on button "Créer" at bounding box center [1069, 478] width 74 height 35
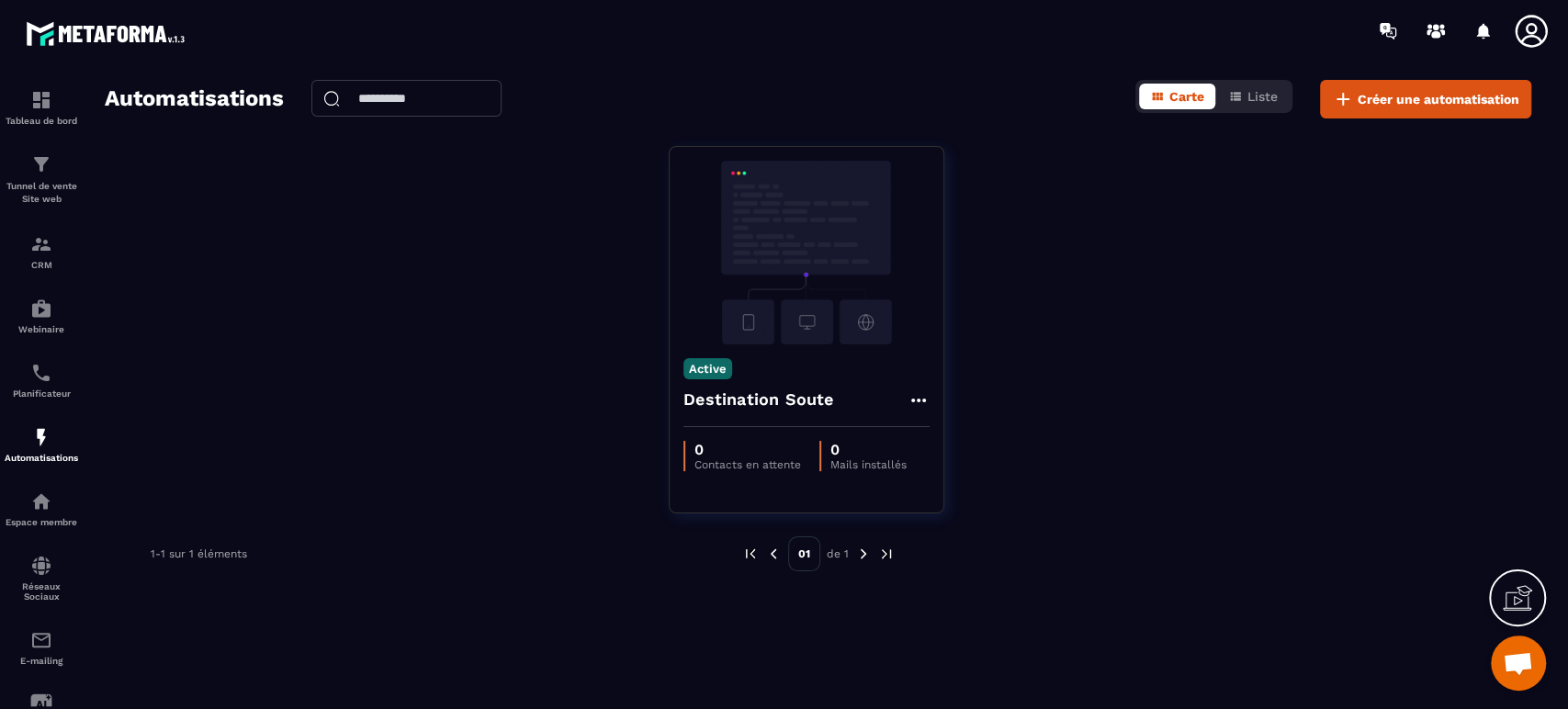
click at [916, 395] on icon at bounding box center [918, 400] width 22 height 22
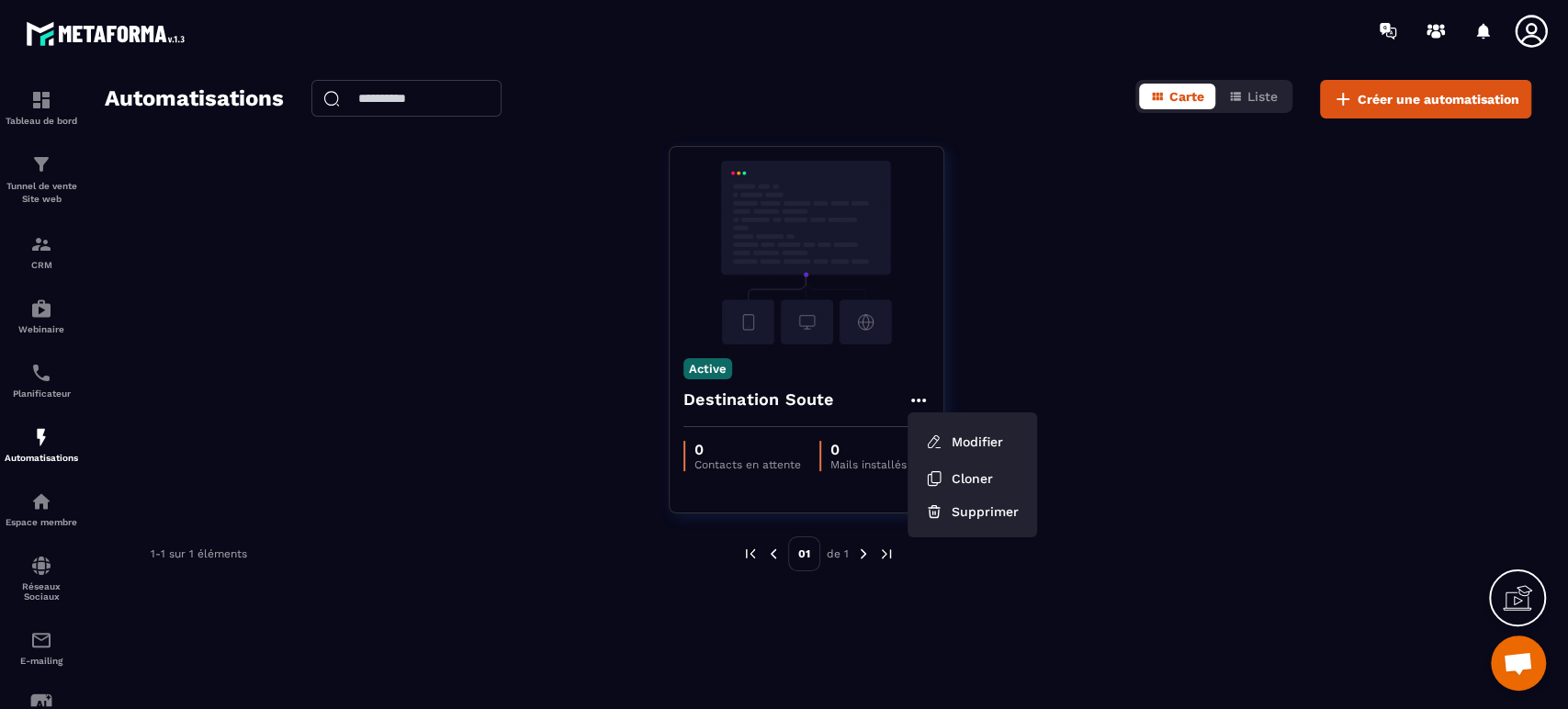
click at [977, 509] on button "Supprimer" at bounding box center [972, 510] width 115 height 33
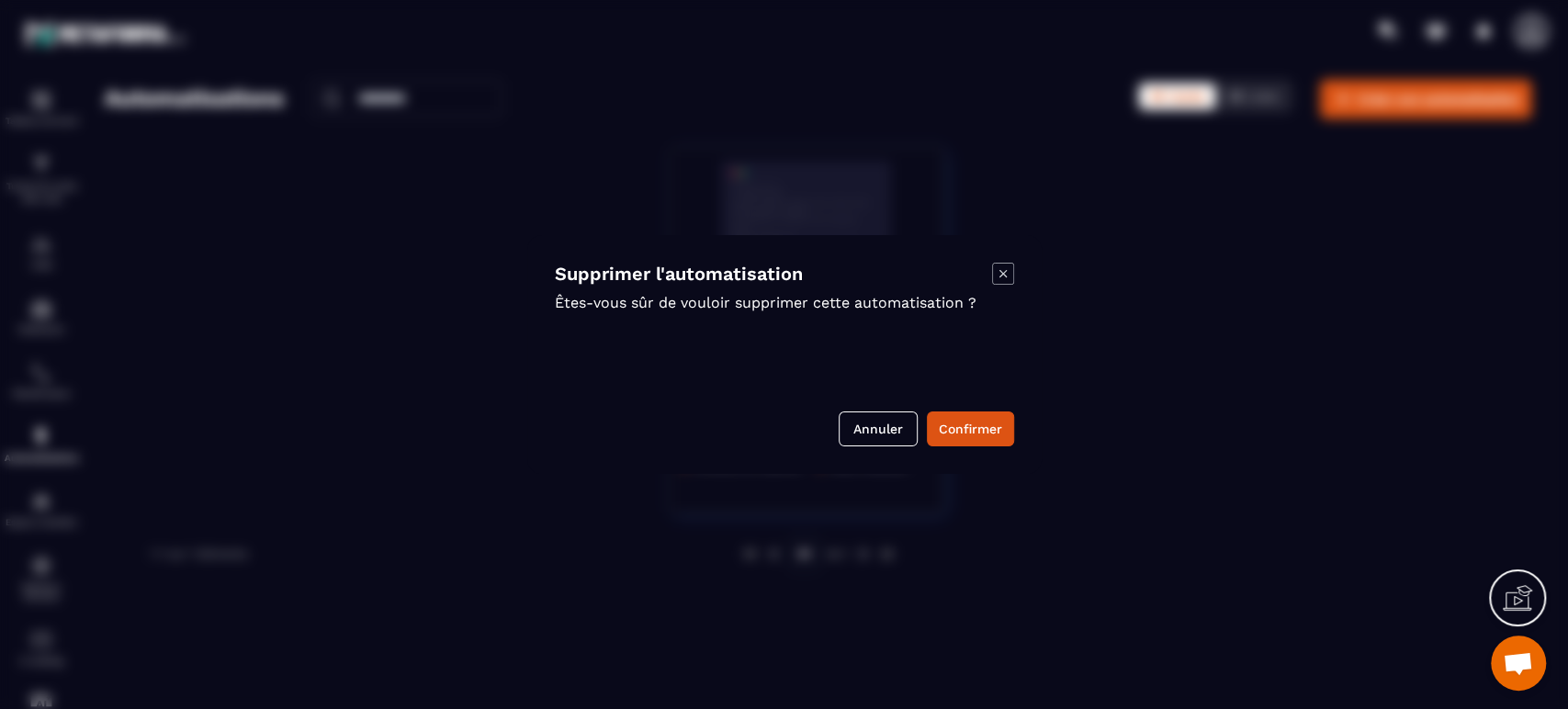
click at [956, 417] on button "Confirmer" at bounding box center [970, 428] width 87 height 35
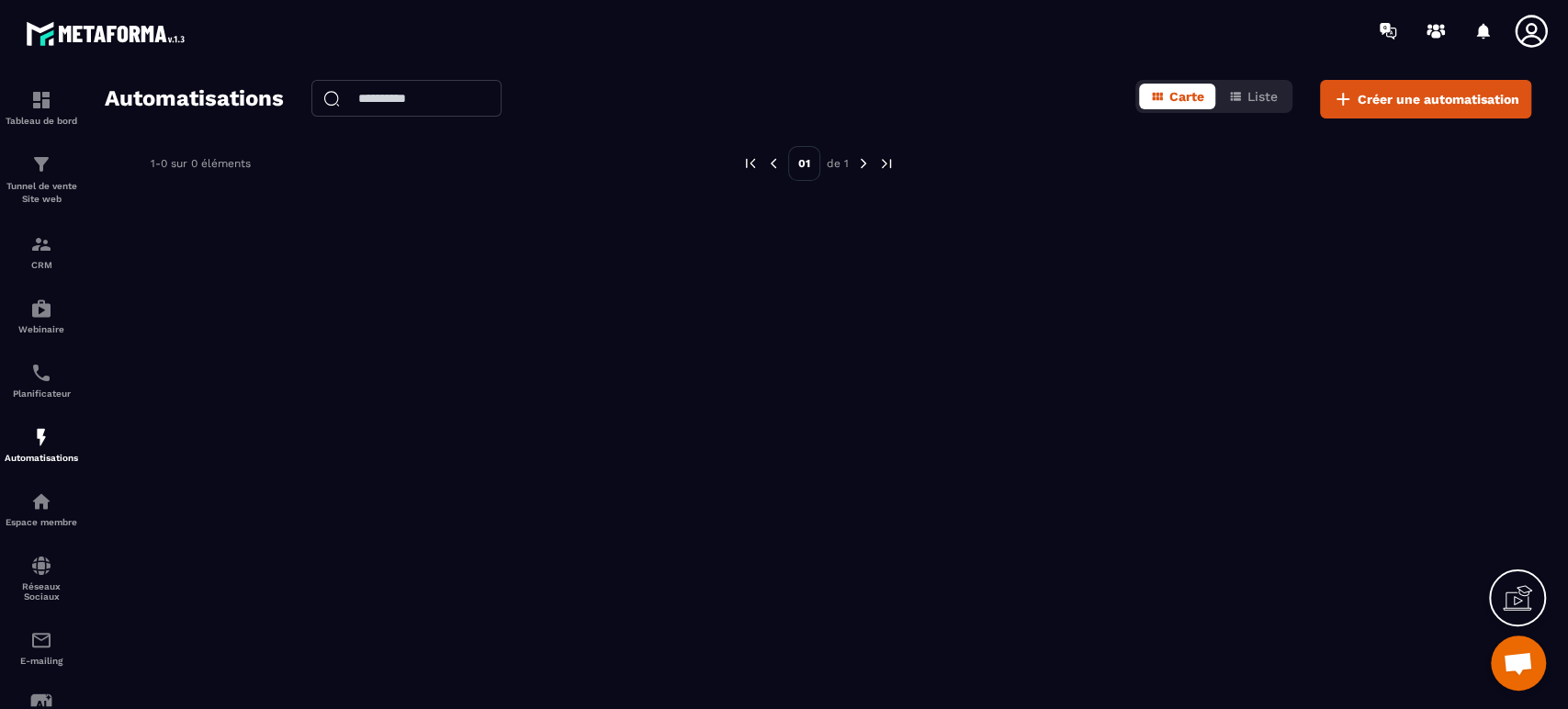
click at [1283, 90] on button "Liste" at bounding box center [1253, 97] width 72 height 26
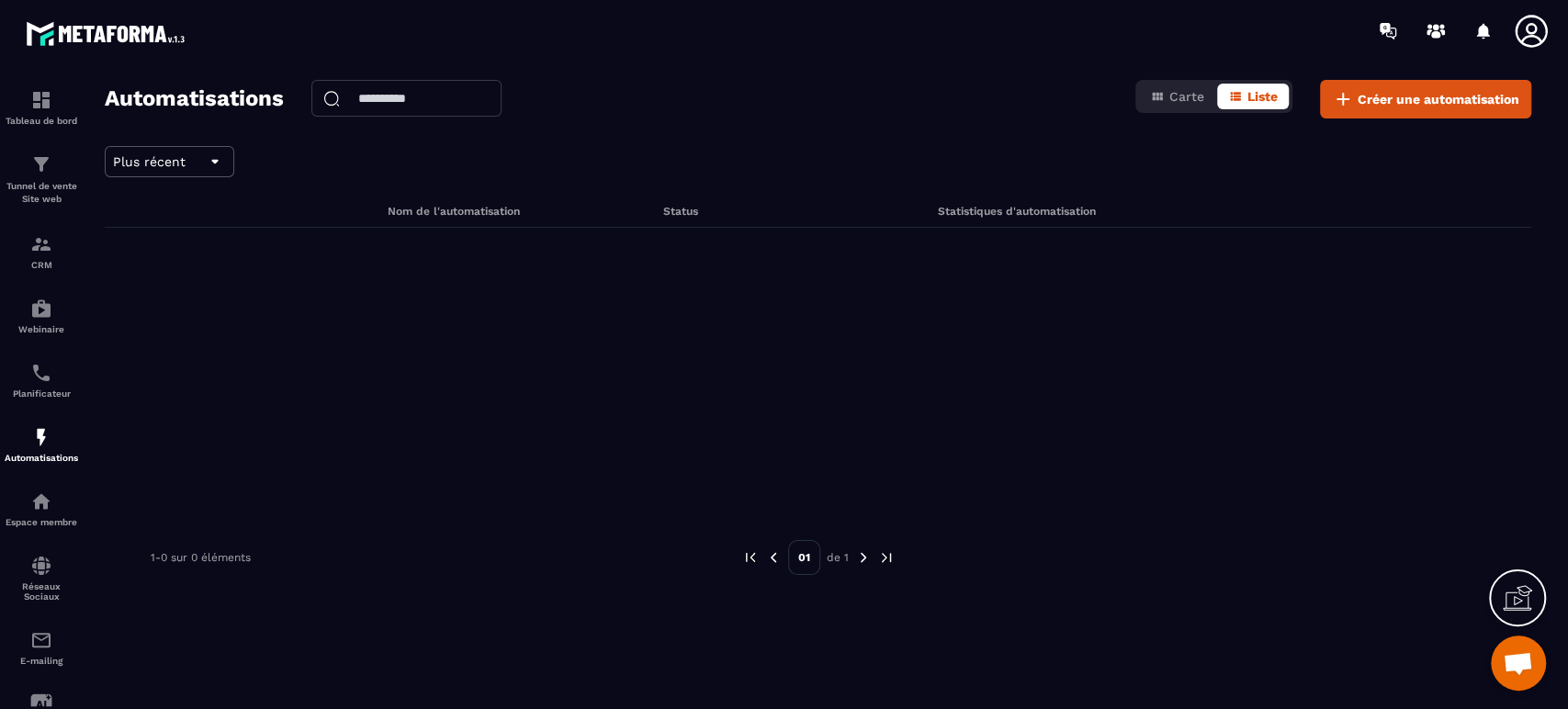
click at [1175, 90] on span "Carte" at bounding box center [1186, 96] width 35 height 15
